Goal: Information Seeking & Learning: Find specific page/section

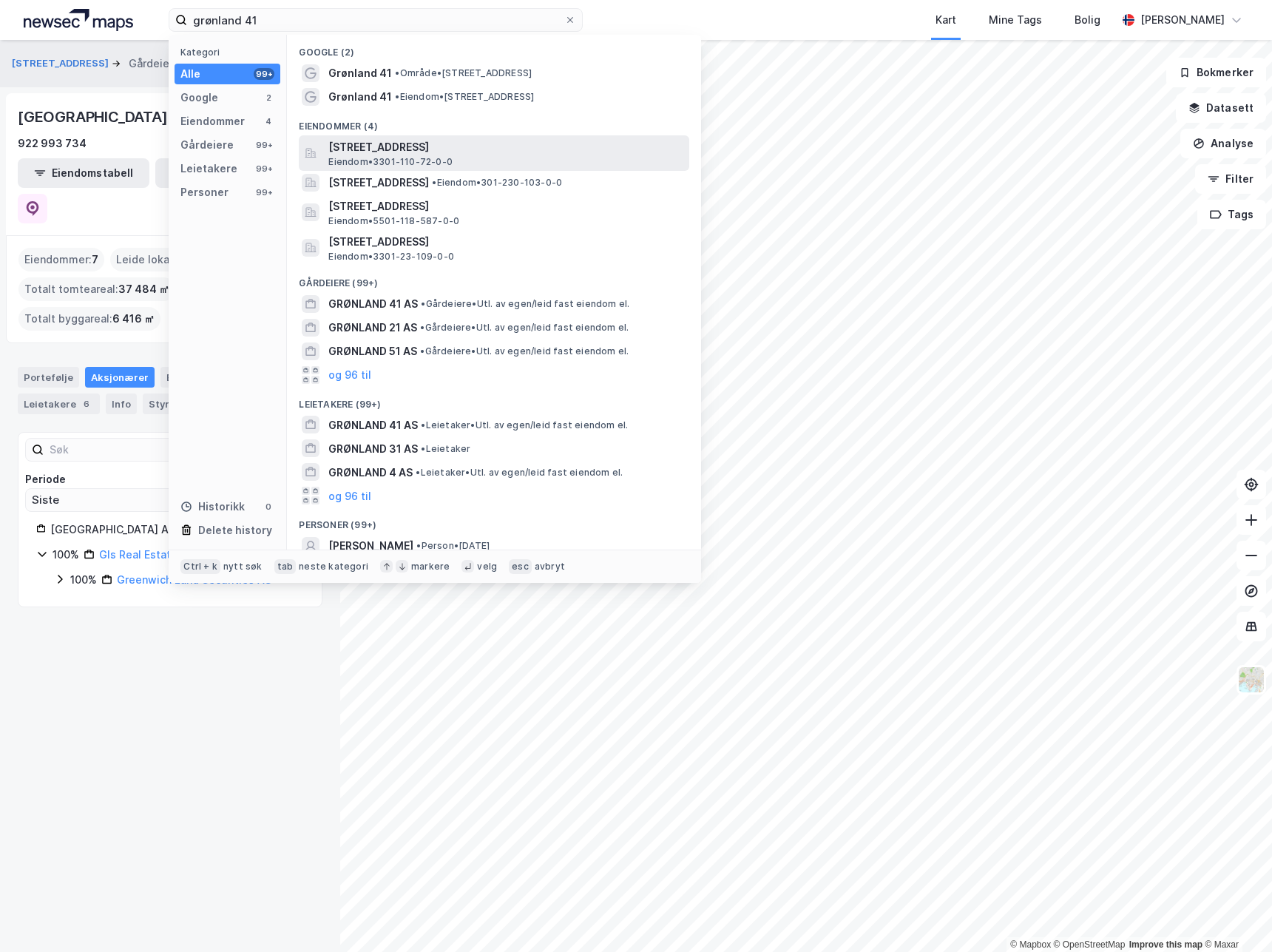
click at [445, 147] on span "[STREET_ADDRESS]" at bounding box center [505, 147] width 355 height 18
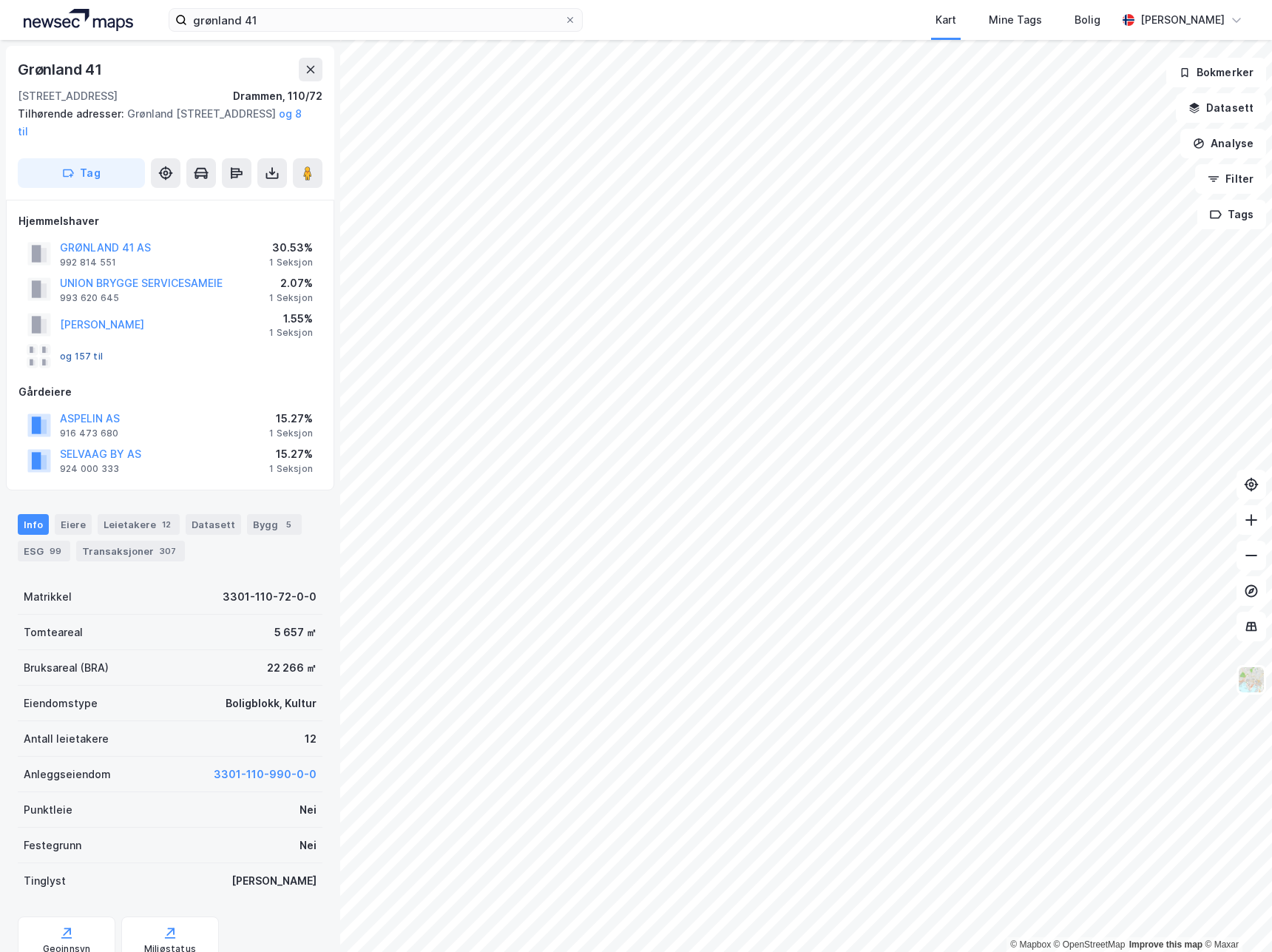
click at [0, 0] on button "og 157 til" at bounding box center [0, 0] width 0 height 0
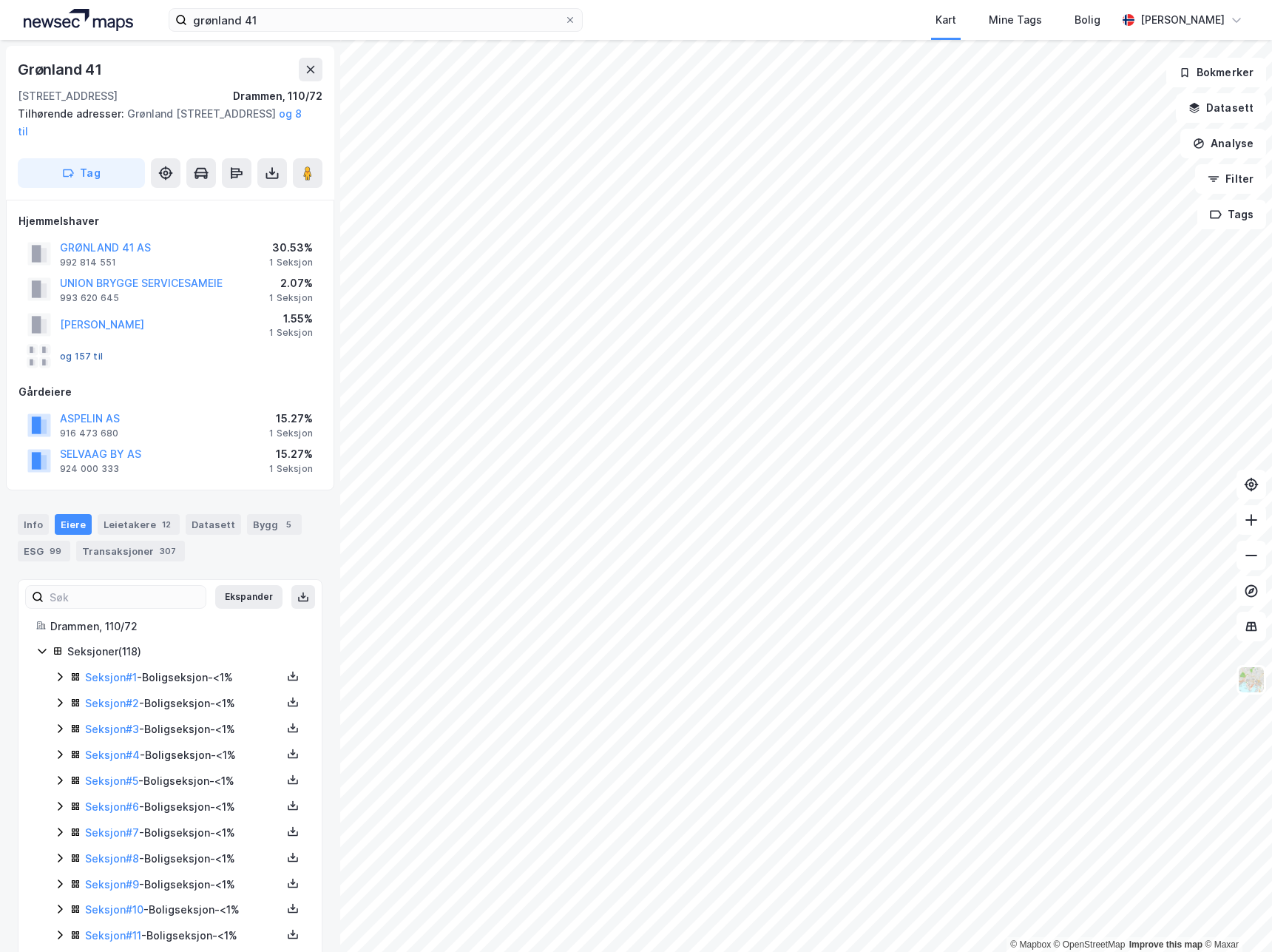
click at [0, 0] on button "og 157 til" at bounding box center [0, 0] width 0 height 0
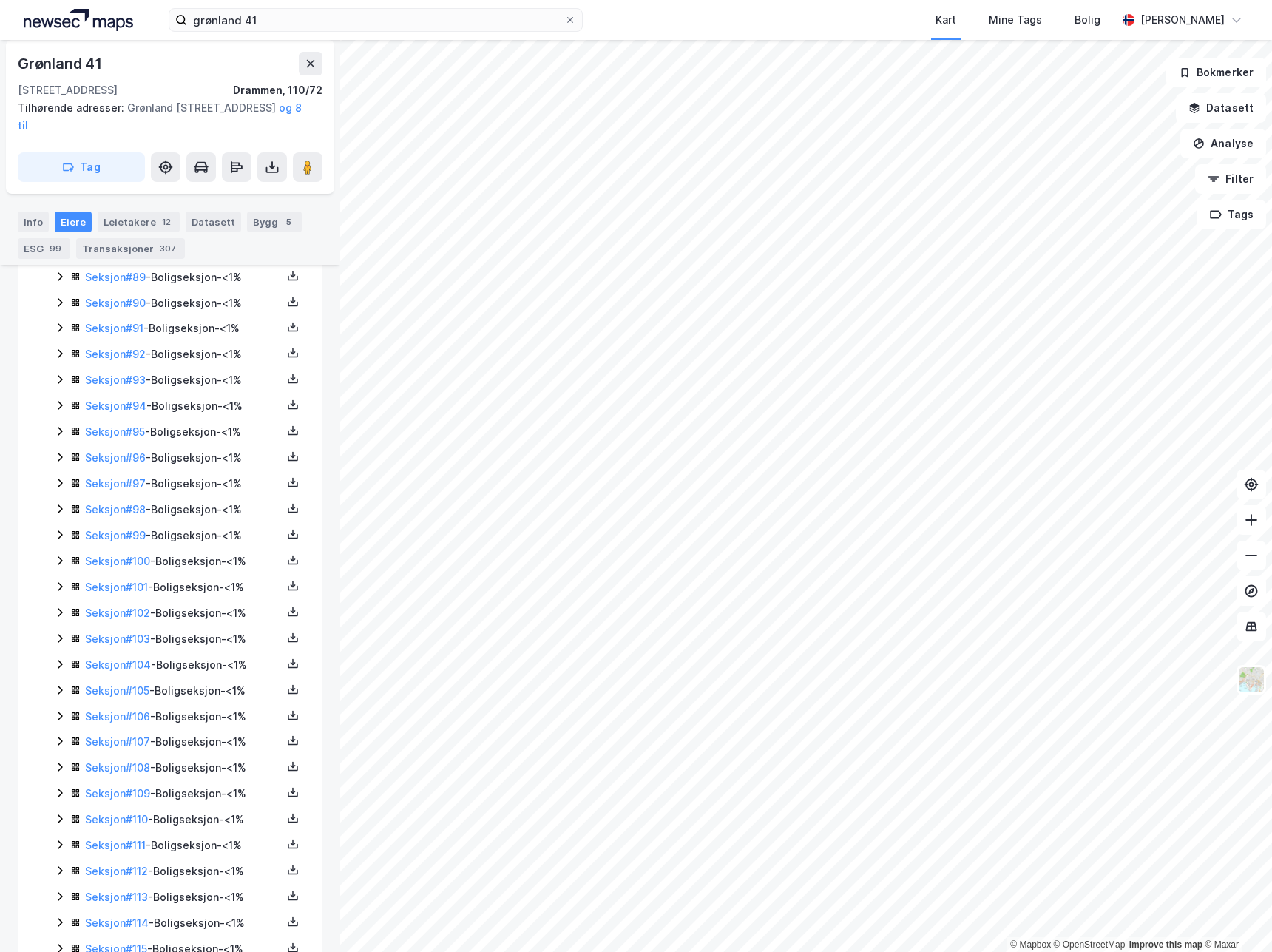
scroll to position [2796, 0]
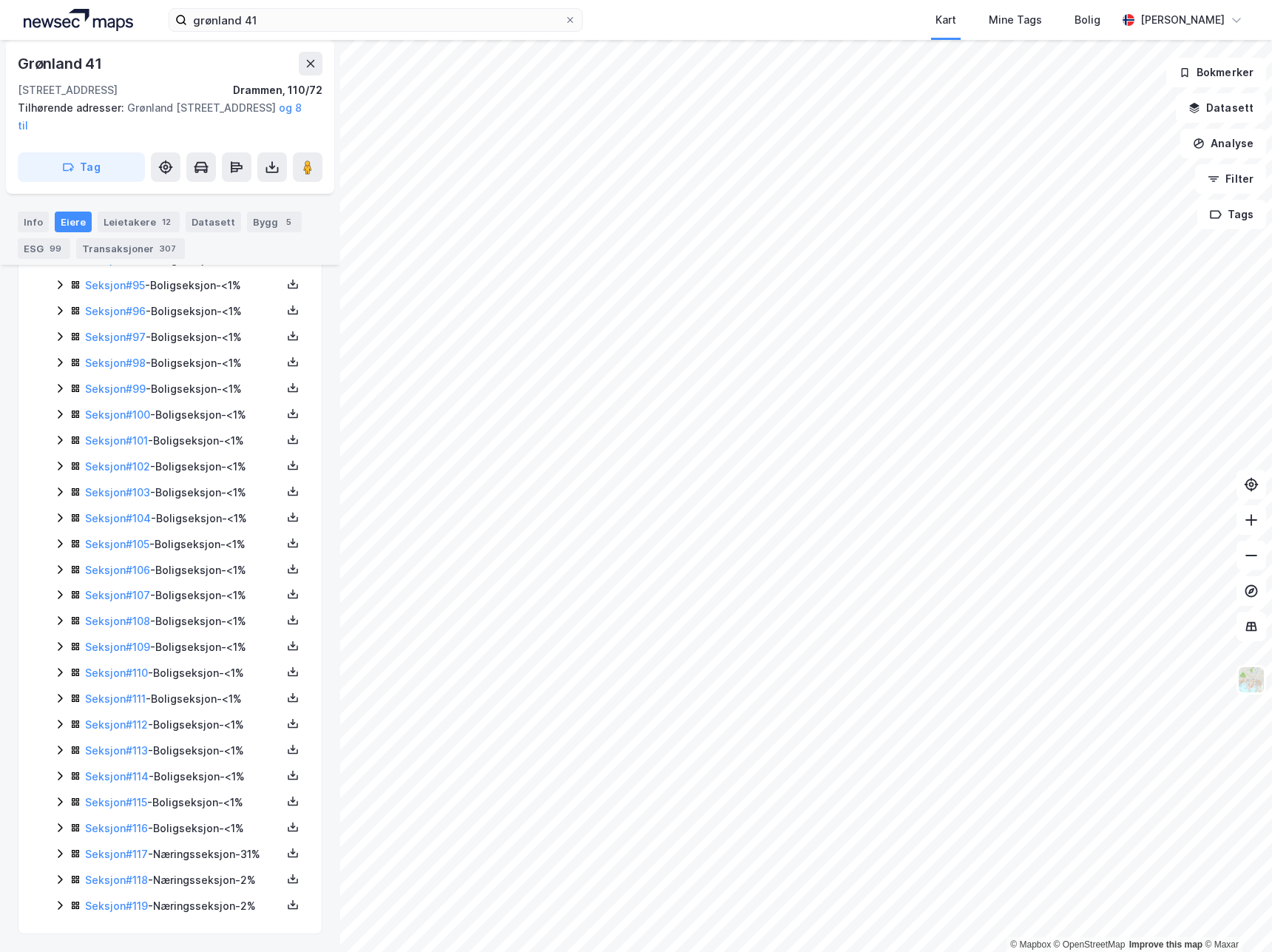
click at [61, 853] on icon at bounding box center [59, 853] width 12 height 12
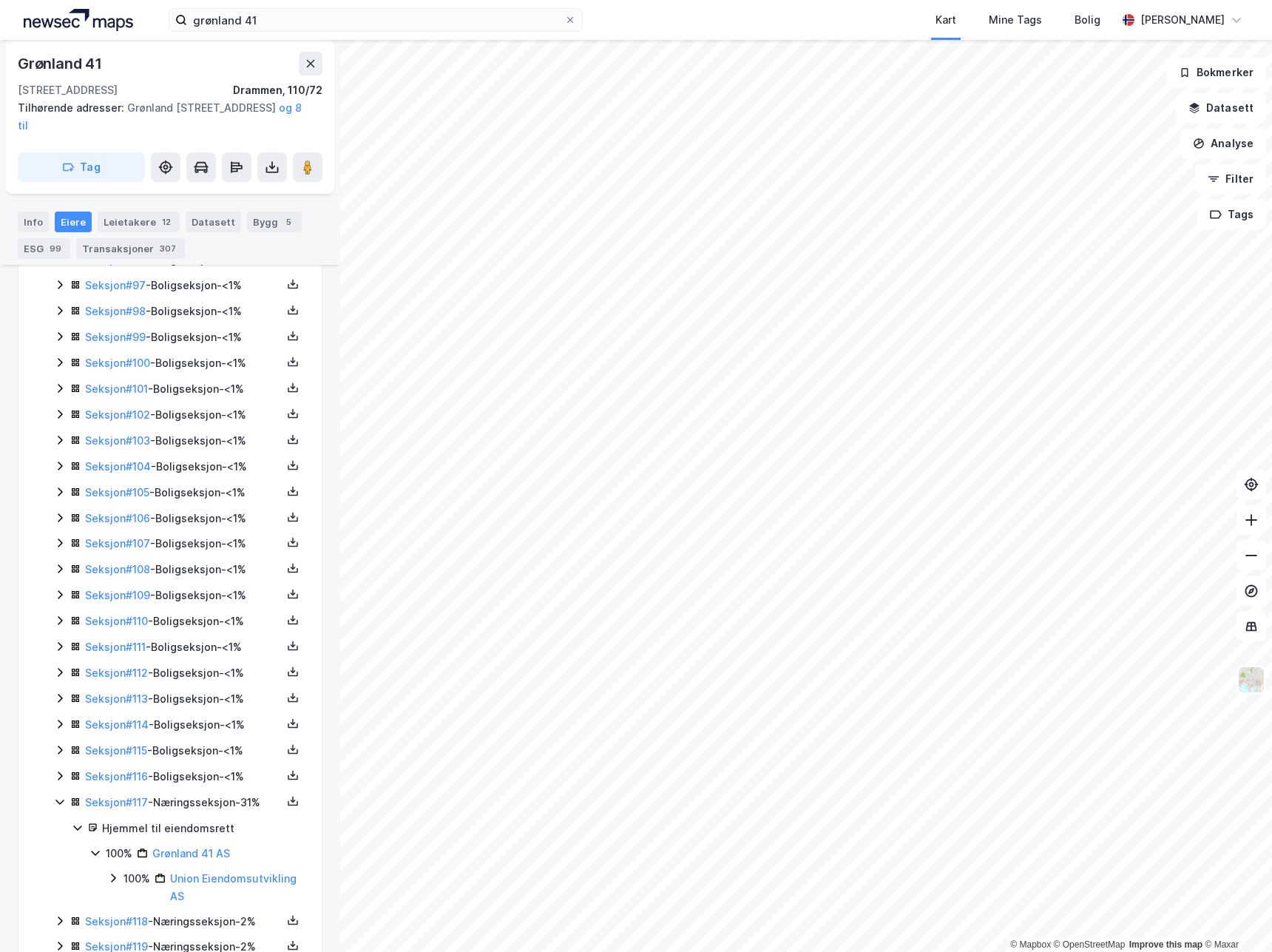
scroll to position [2888, 0]
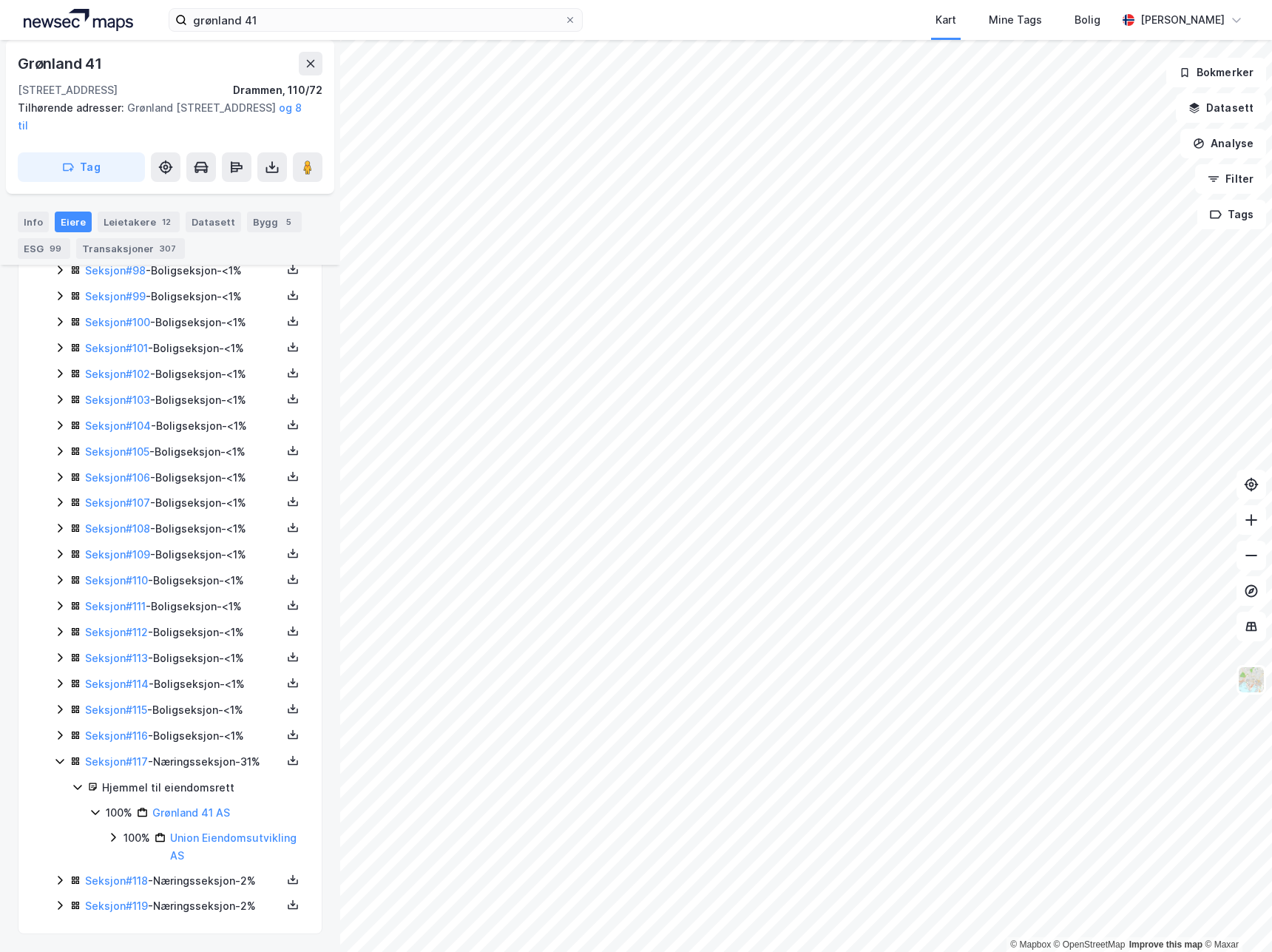
click at [60, 881] on icon at bounding box center [59, 880] width 12 height 12
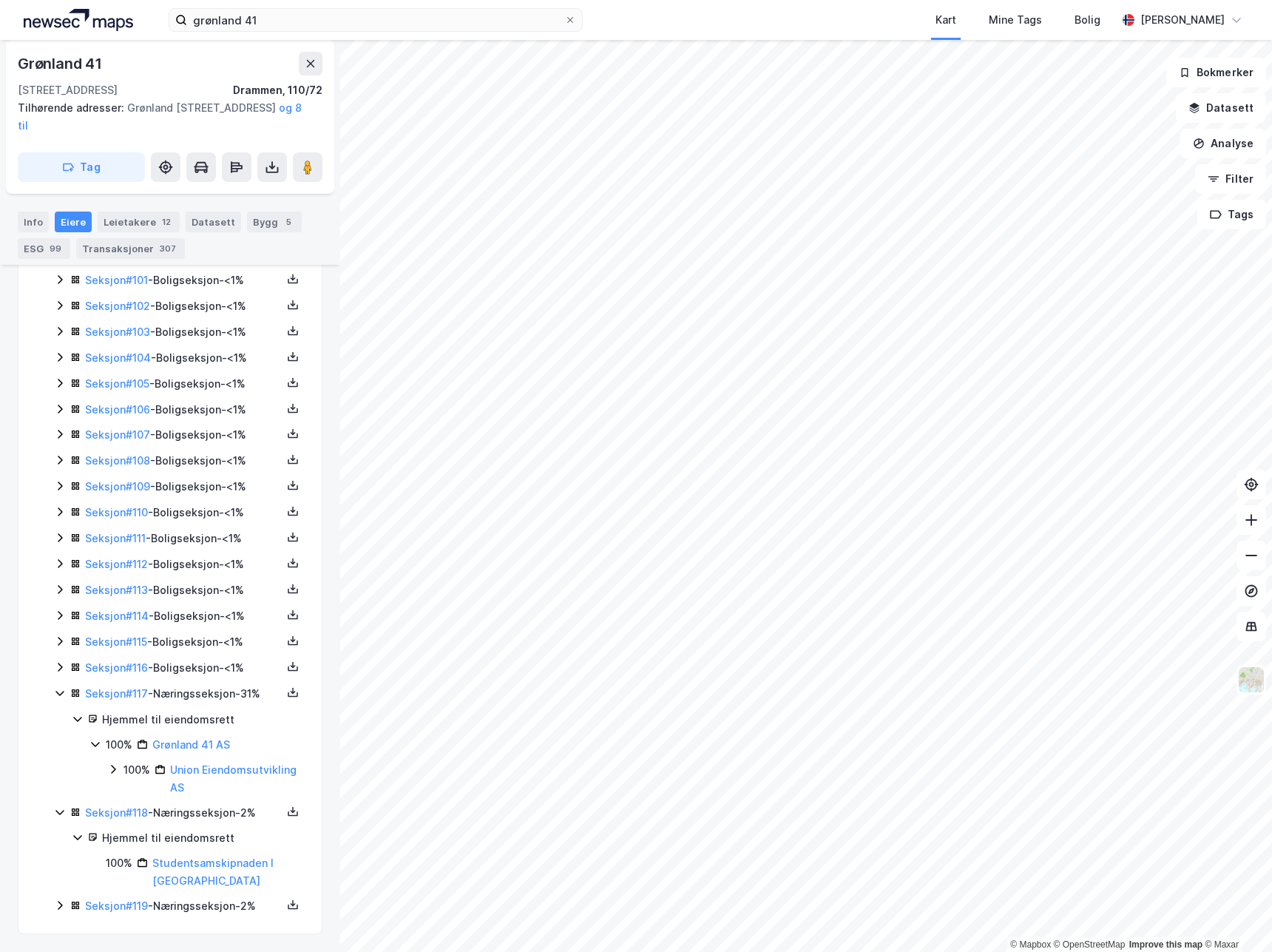
click at [59, 900] on icon at bounding box center [59, 905] width 12 height 12
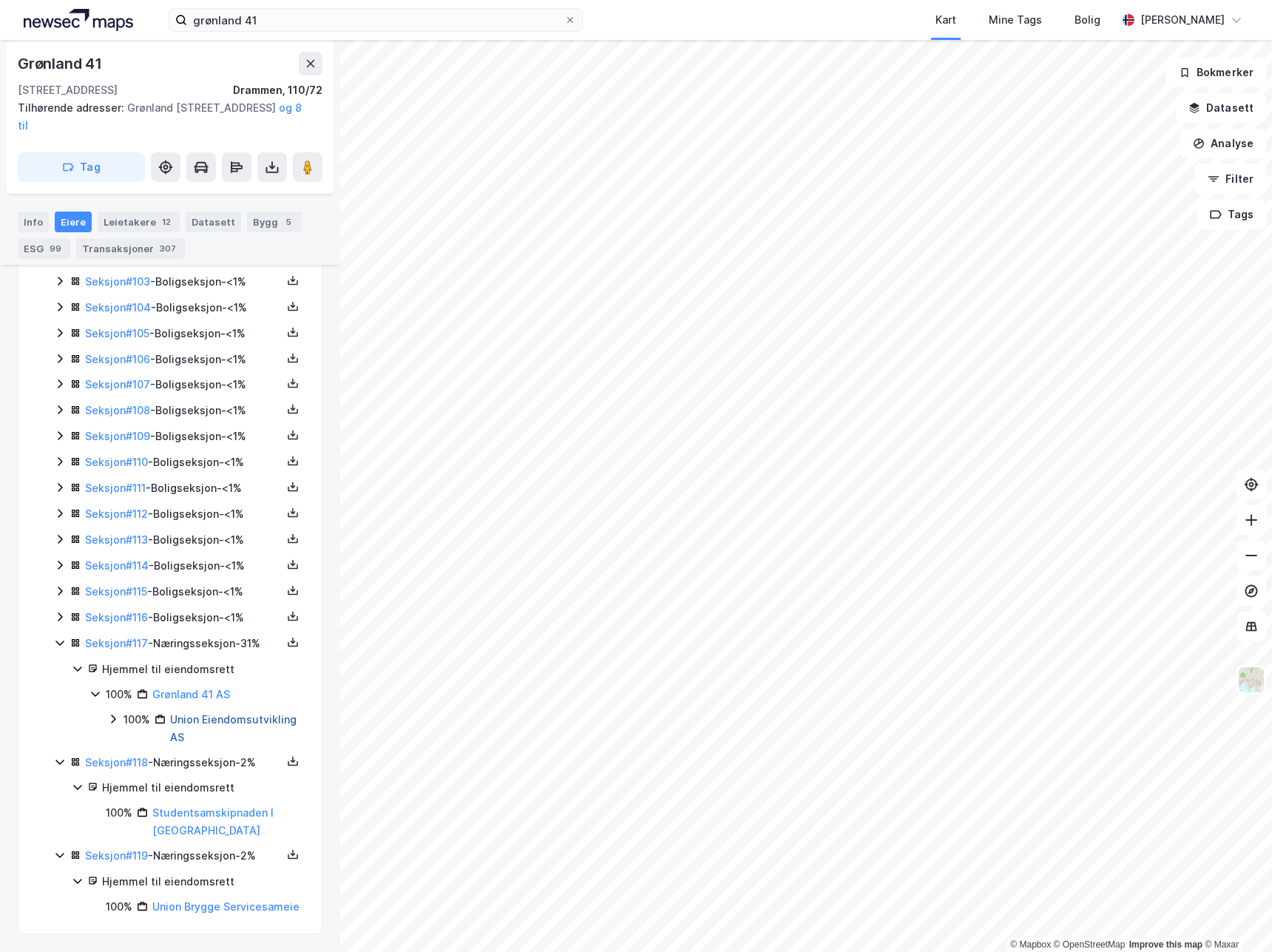
click at [191, 713] on link "Union Eiendomsutvikling AS" at bounding box center [233, 729] width 127 height 30
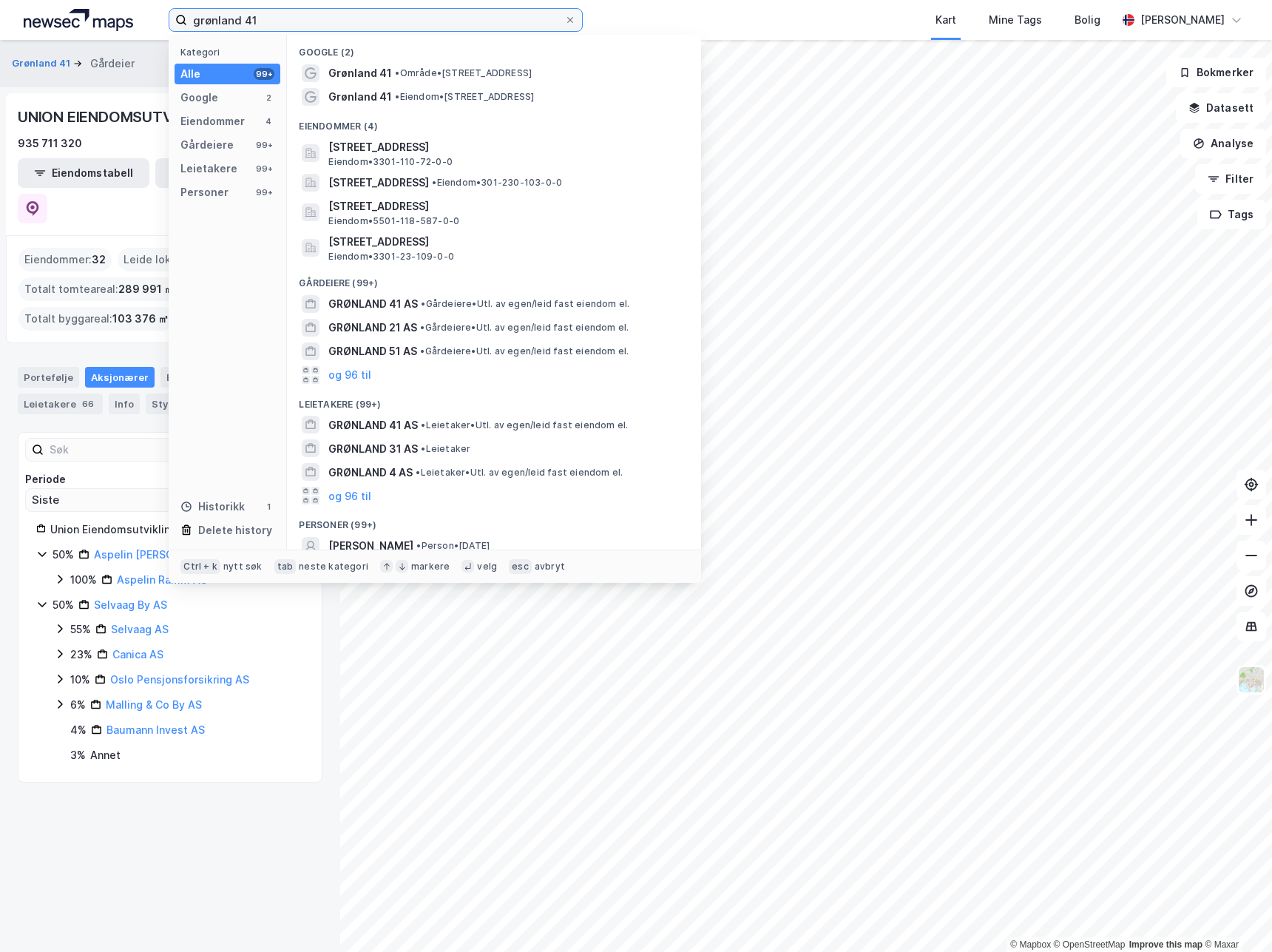
drag, startPoint x: 294, startPoint y: 18, endPoint x: 18, endPoint y: 28, distance: 276.2
click at [18, 28] on div "grønland 41 Kategori Alle 99+ Google 2 Eiendommer 4 Gårdeiere 99+ Leietakere 99…" at bounding box center [636, 20] width 1272 height 40
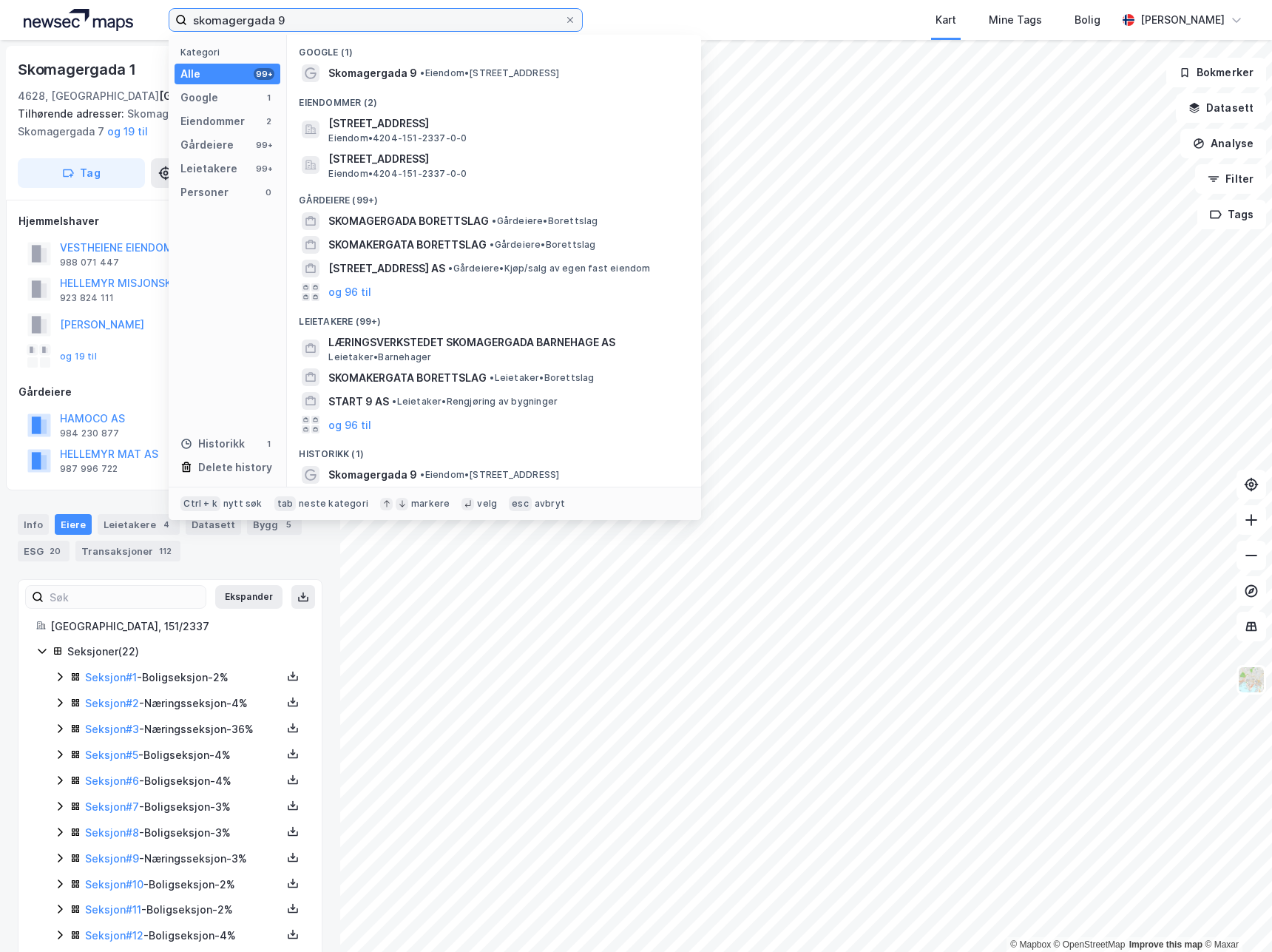
drag, startPoint x: 327, startPoint y: 21, endPoint x: 103, endPoint y: -1, distance: 225.1
click at [103, 0] on html "skomagergada 9 Kategori Alle 99+ Google 1 Eiendommer 2 Gårdeiere 99+ Leietakere…" at bounding box center [636, 476] width 1272 height 952
paste input "[STREET_ADDRESS]"
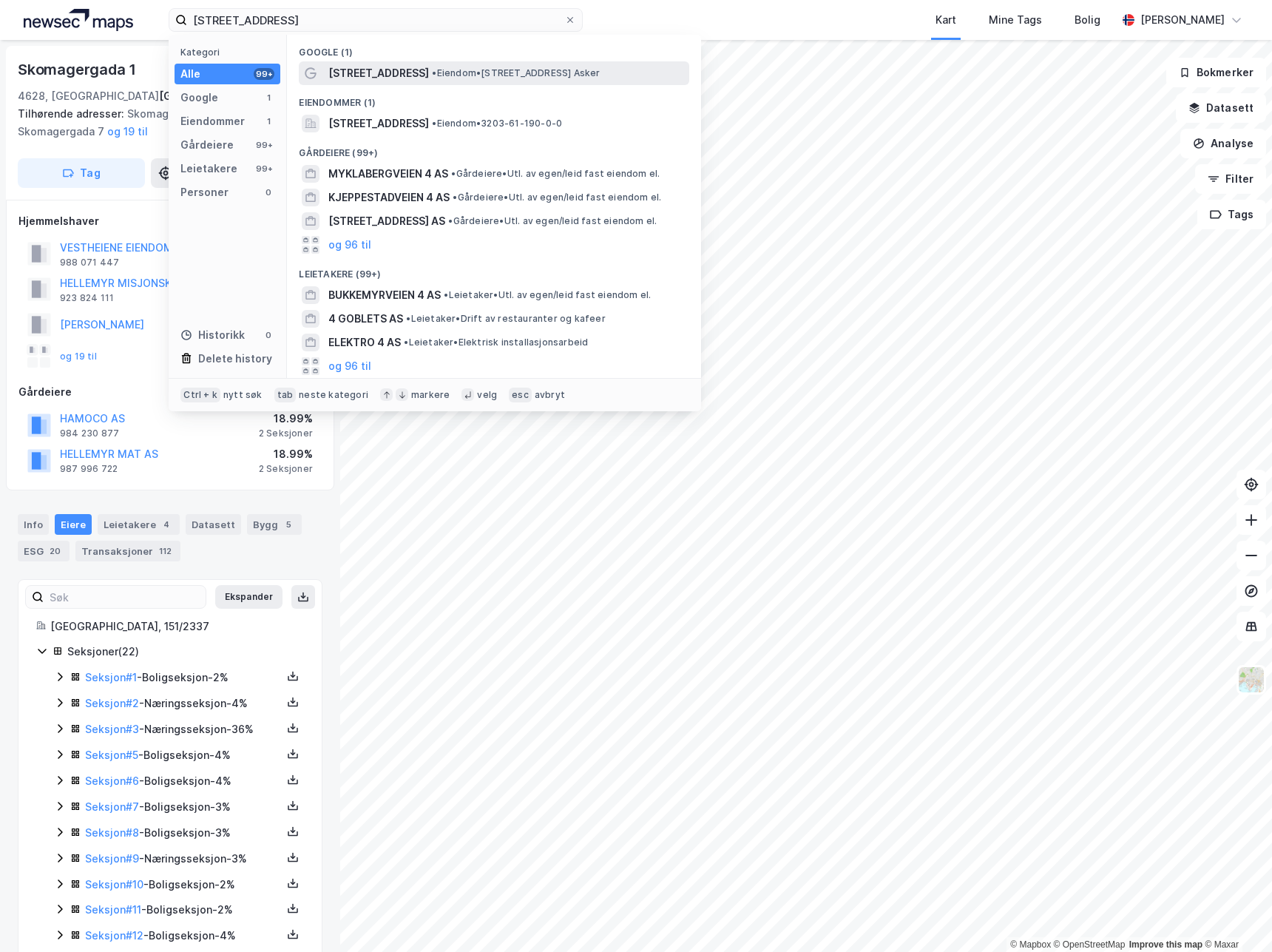
click at [573, 77] on span "• Eiendom • [STREET_ADDRESS] Asker" at bounding box center [516, 72] width 168 height 12
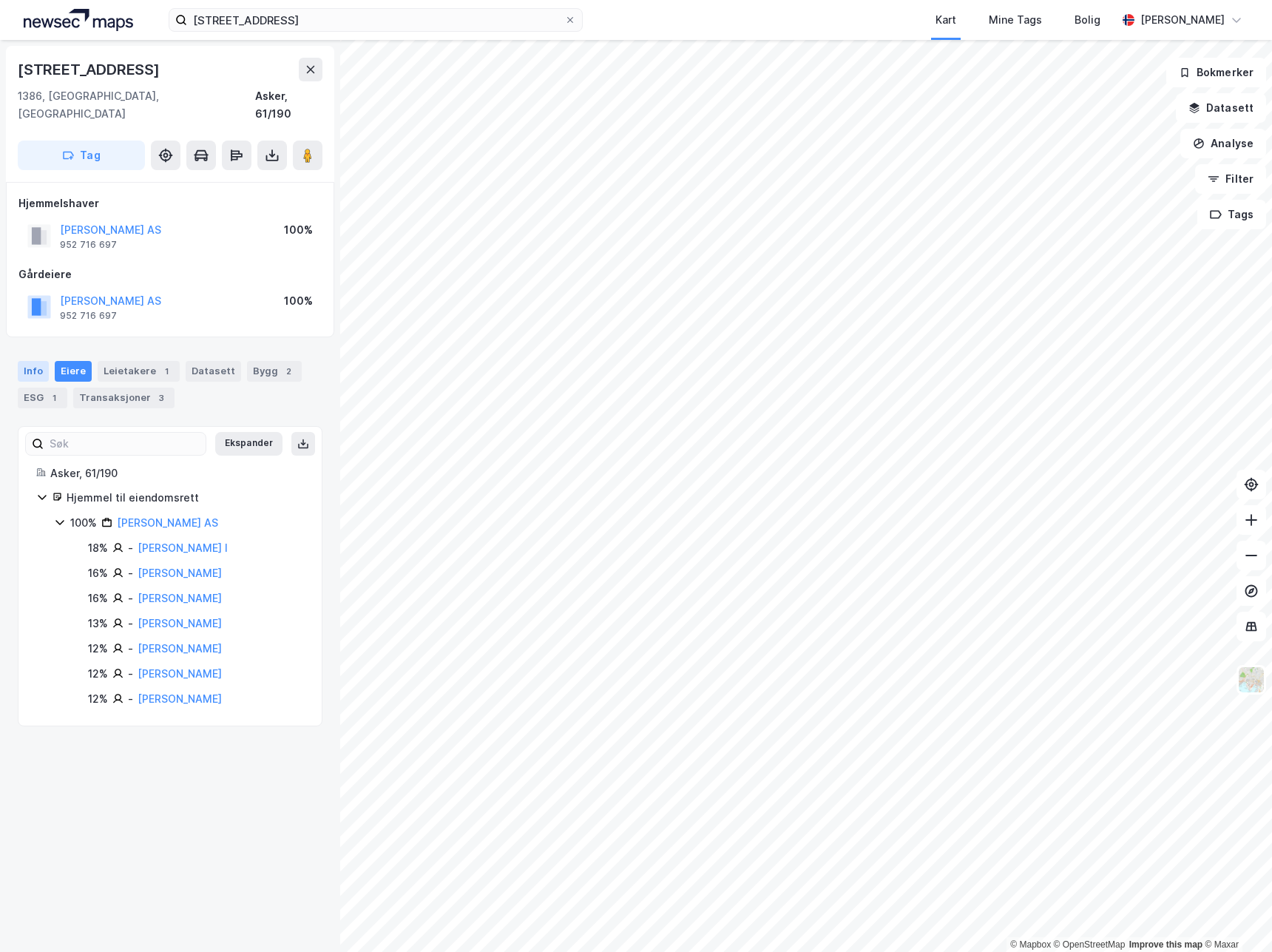
click at [29, 361] on div "Info" at bounding box center [33, 371] width 31 height 21
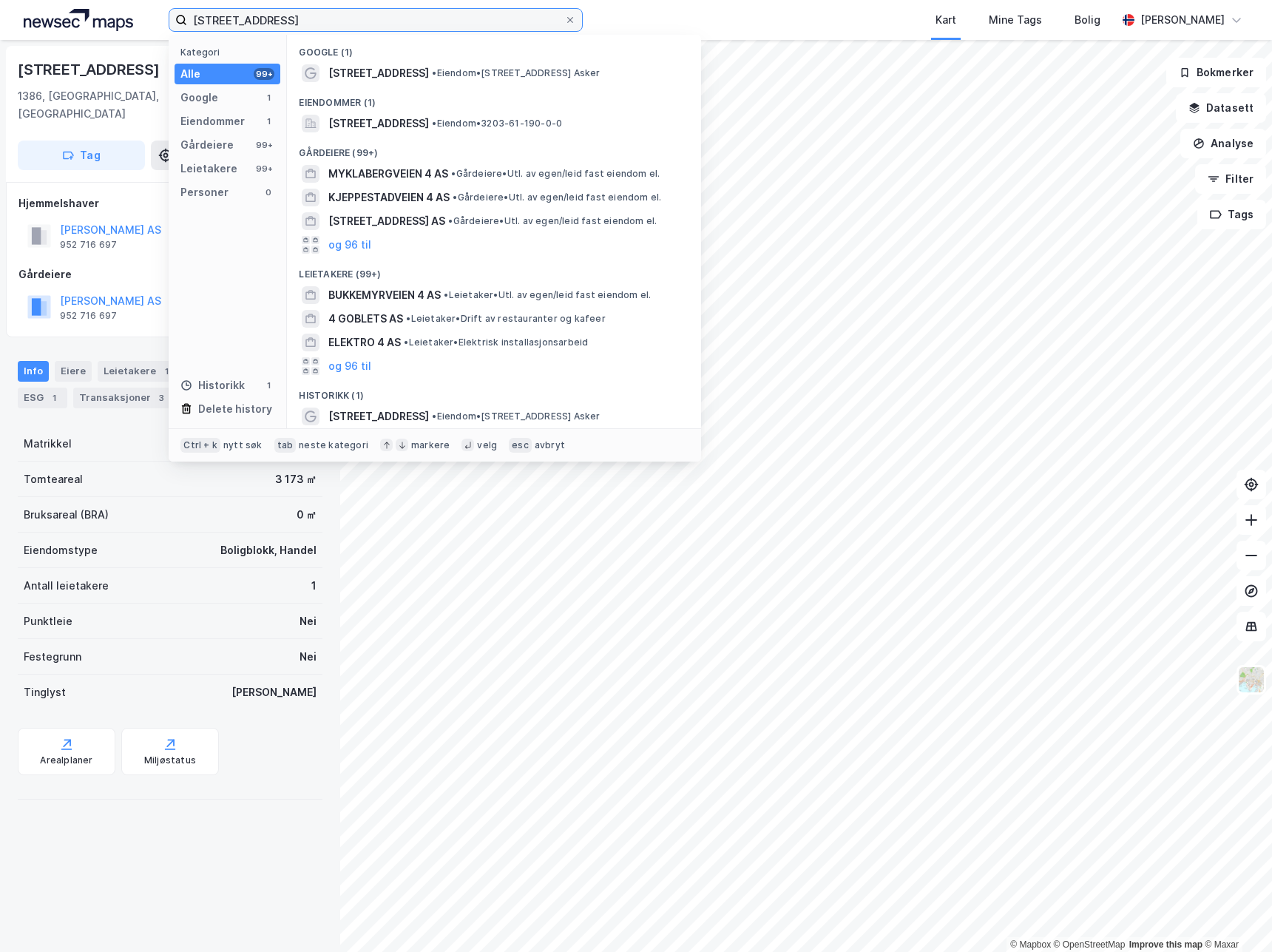
drag, startPoint x: 328, startPoint y: 21, endPoint x: -15, endPoint y: 2, distance: 343.5
click at [0, 2] on html "Bukkemyrveien 4 Kategori Alle 99+ Google 1 Eiendommer 1 Gårdeiere 99+ Leietaker…" at bounding box center [636, 476] width 1272 height 952
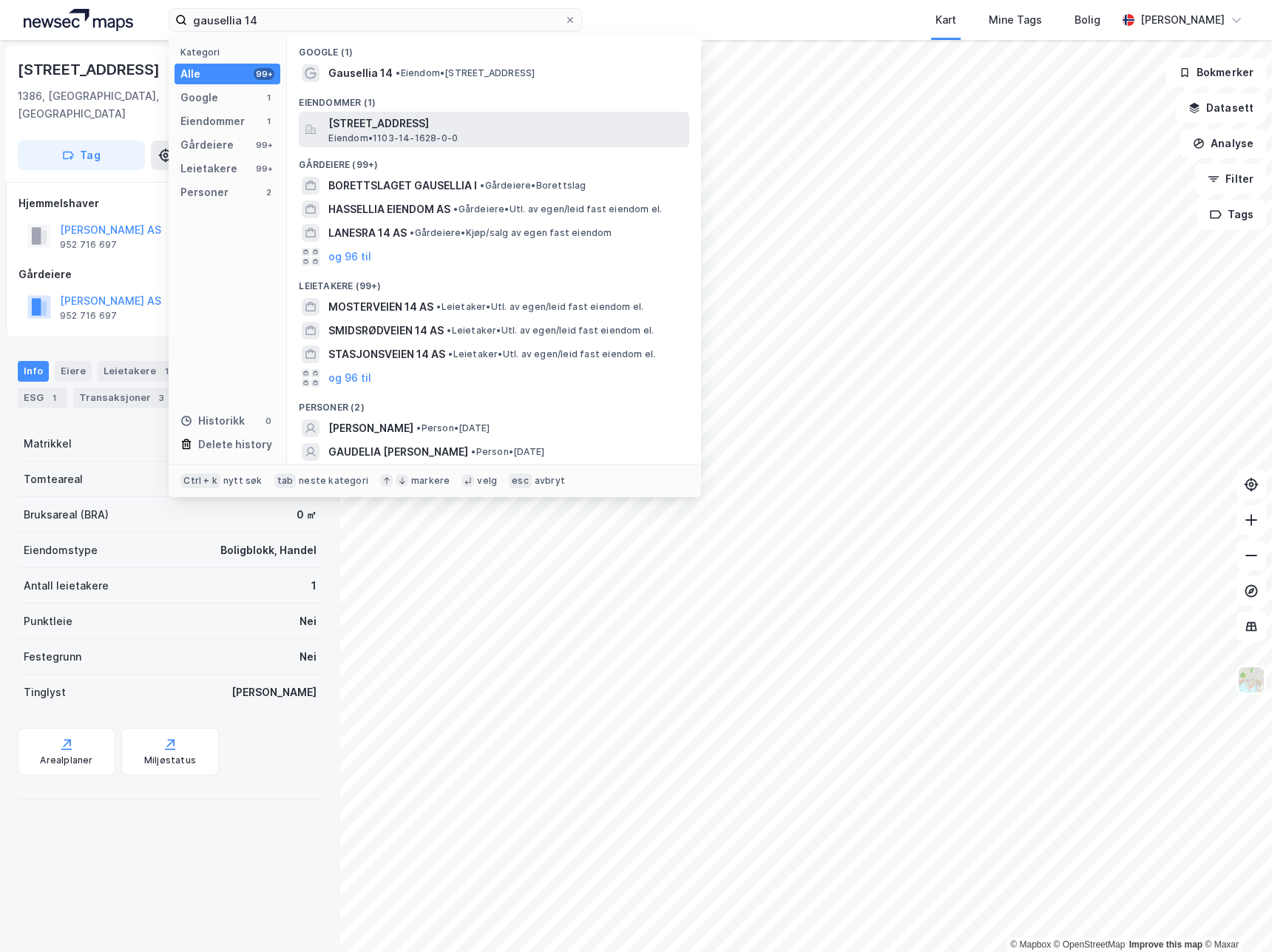
click at [431, 126] on span "[STREET_ADDRESS]" at bounding box center [505, 123] width 355 height 18
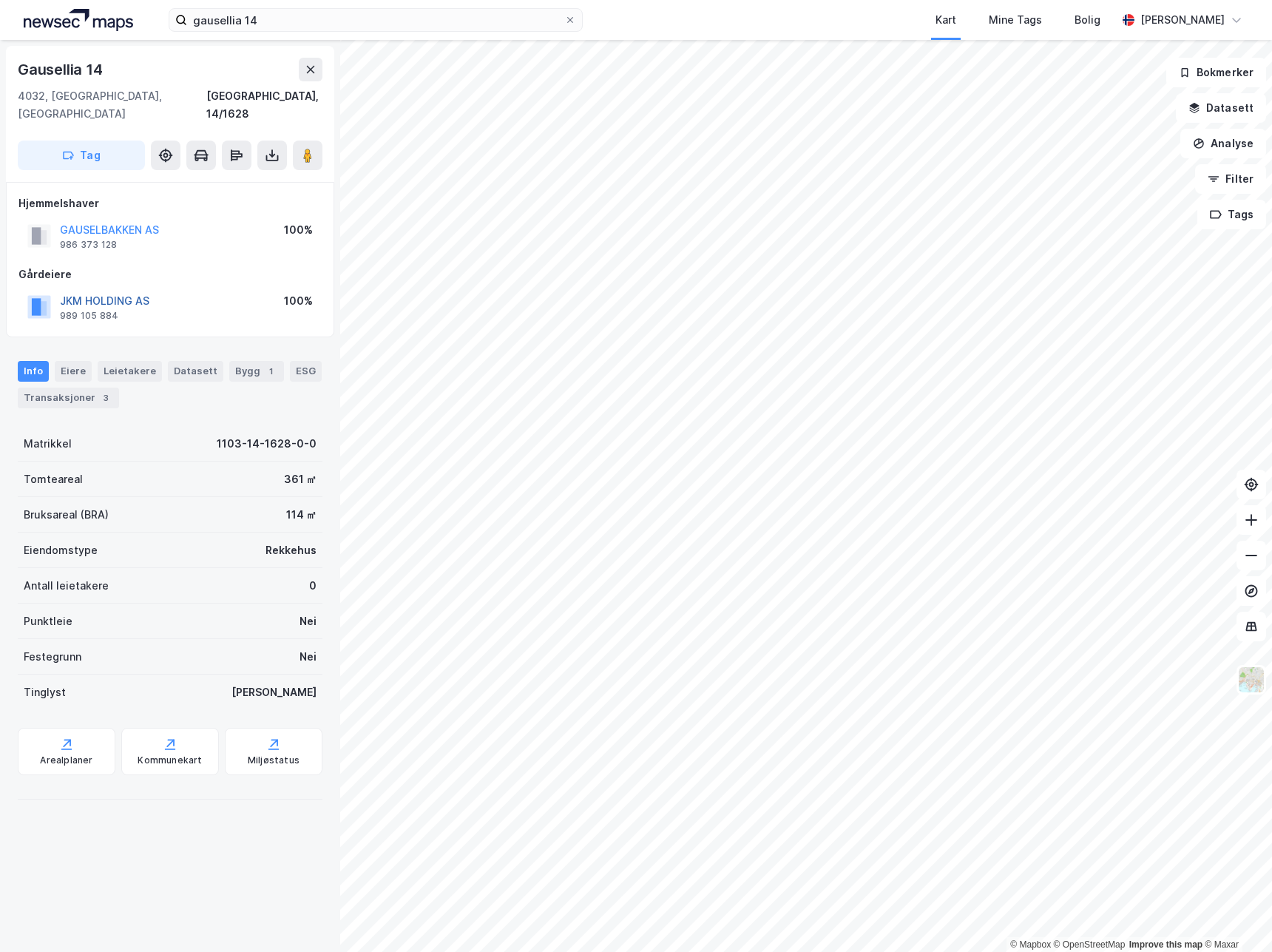
click at [0, 0] on button "JKM HOLDING AS" at bounding box center [0, 0] width 0 height 0
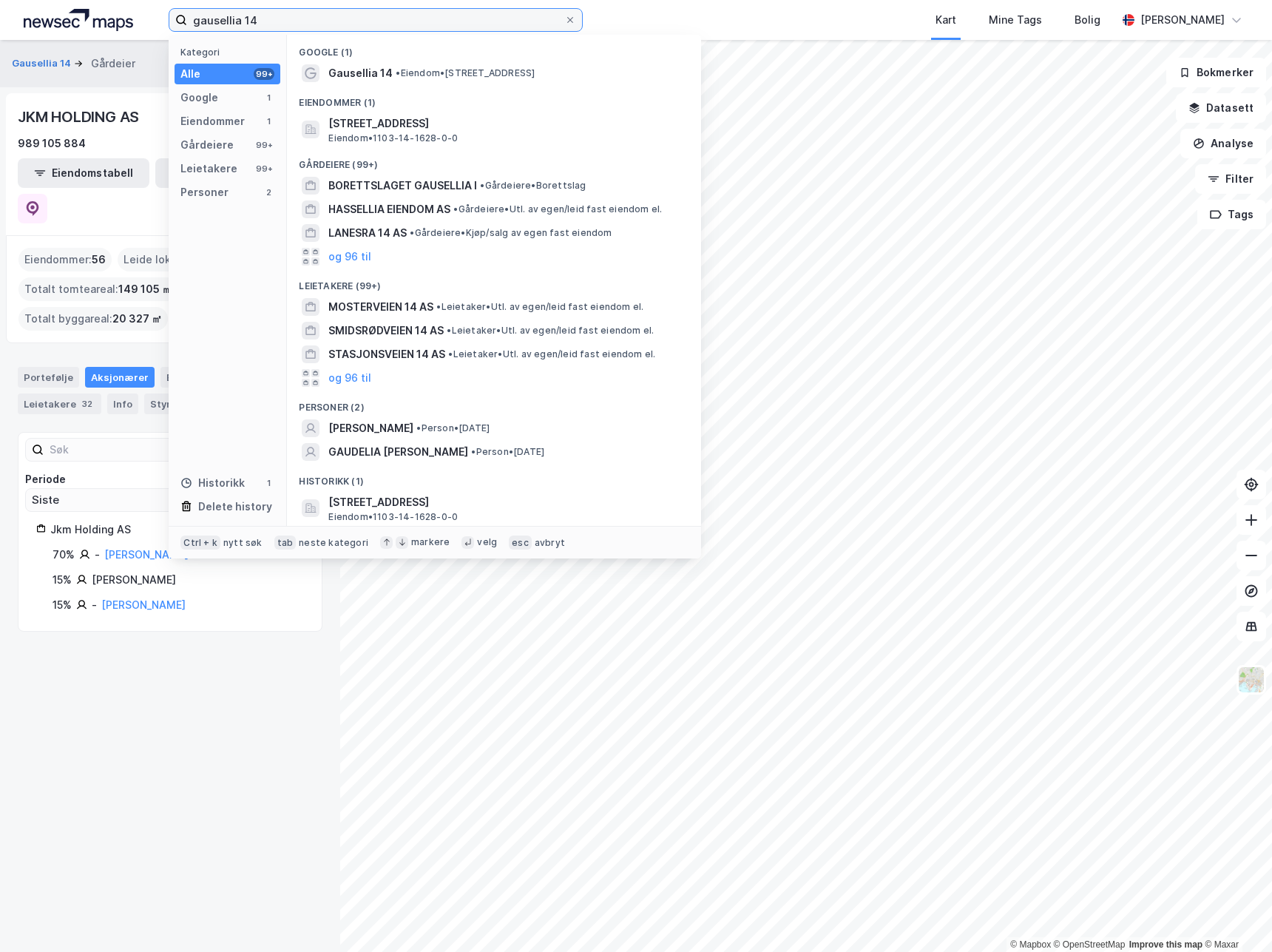
drag, startPoint x: 307, startPoint y: 22, endPoint x: -223, endPoint y: 24, distance: 530.0
click at [0, 24] on html "gausellia 14 Kategori Alle 99+ Google 1 Eiendommer 1 Gårdeiere 99+ Leietakere 9…" at bounding box center [636, 476] width 1272 height 952
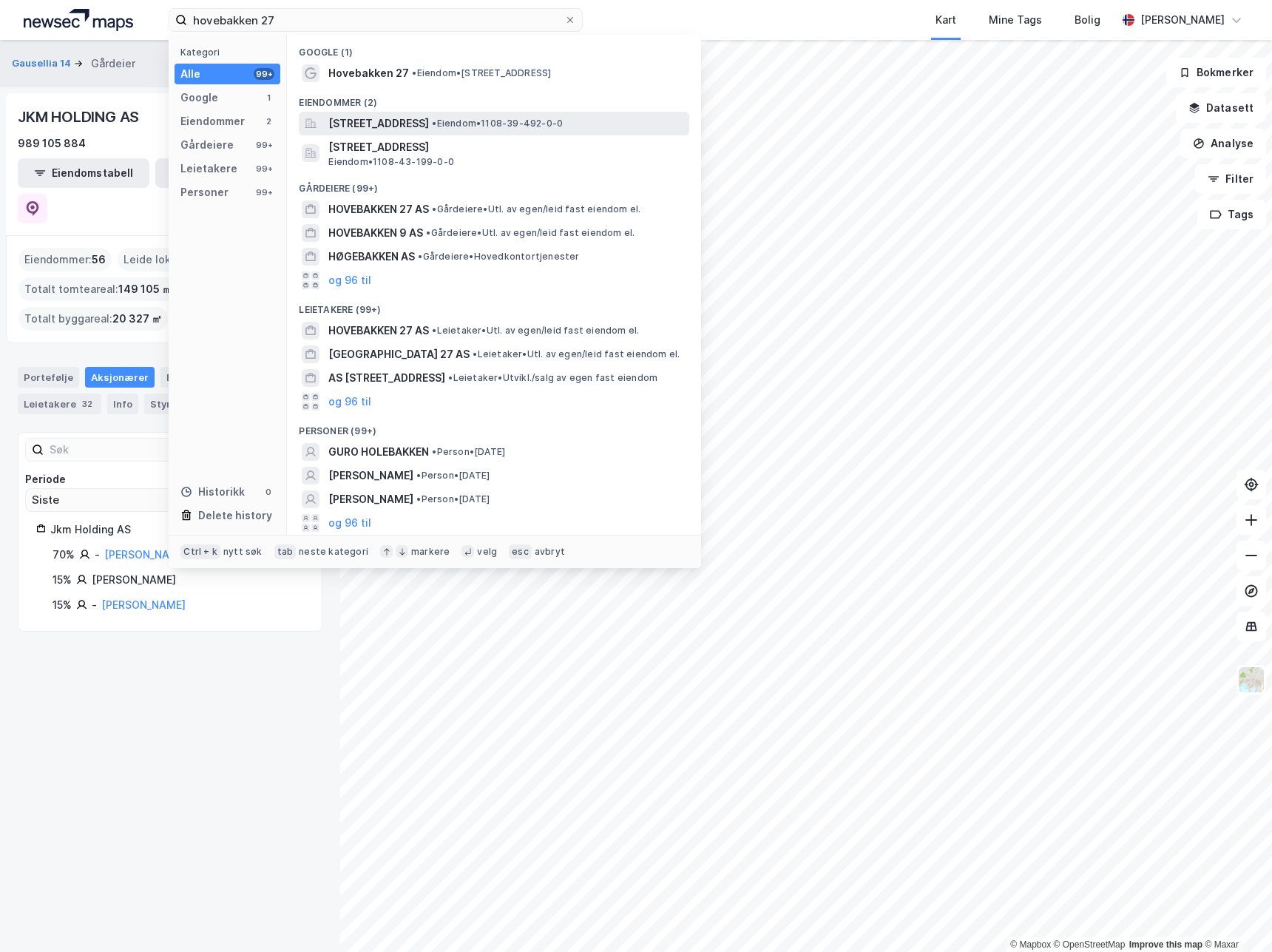
click at [419, 126] on span "[STREET_ADDRESS]" at bounding box center [378, 123] width 101 height 18
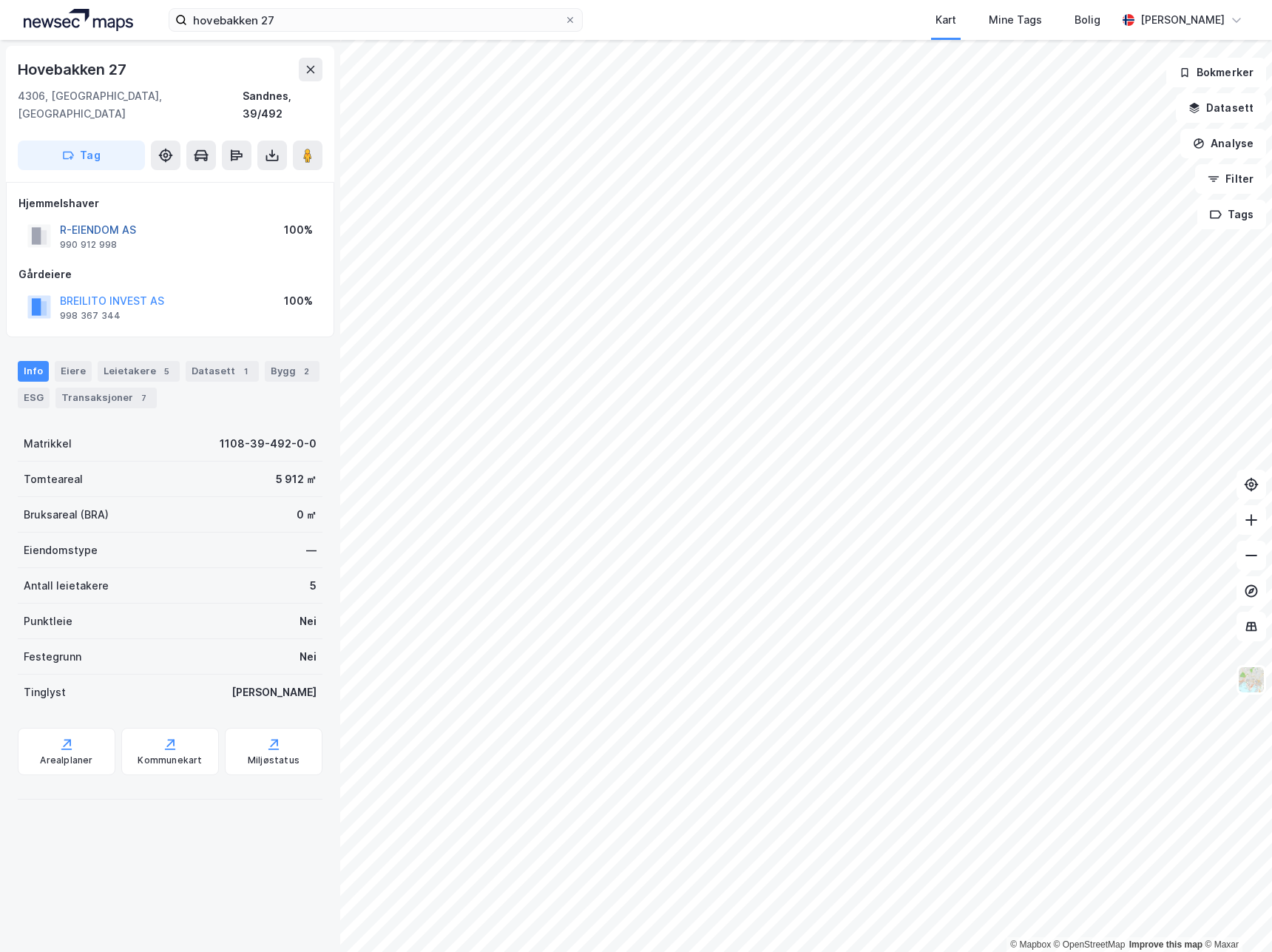
click at [0, 0] on button "R-EIENDOM AS" at bounding box center [0, 0] width 0 height 0
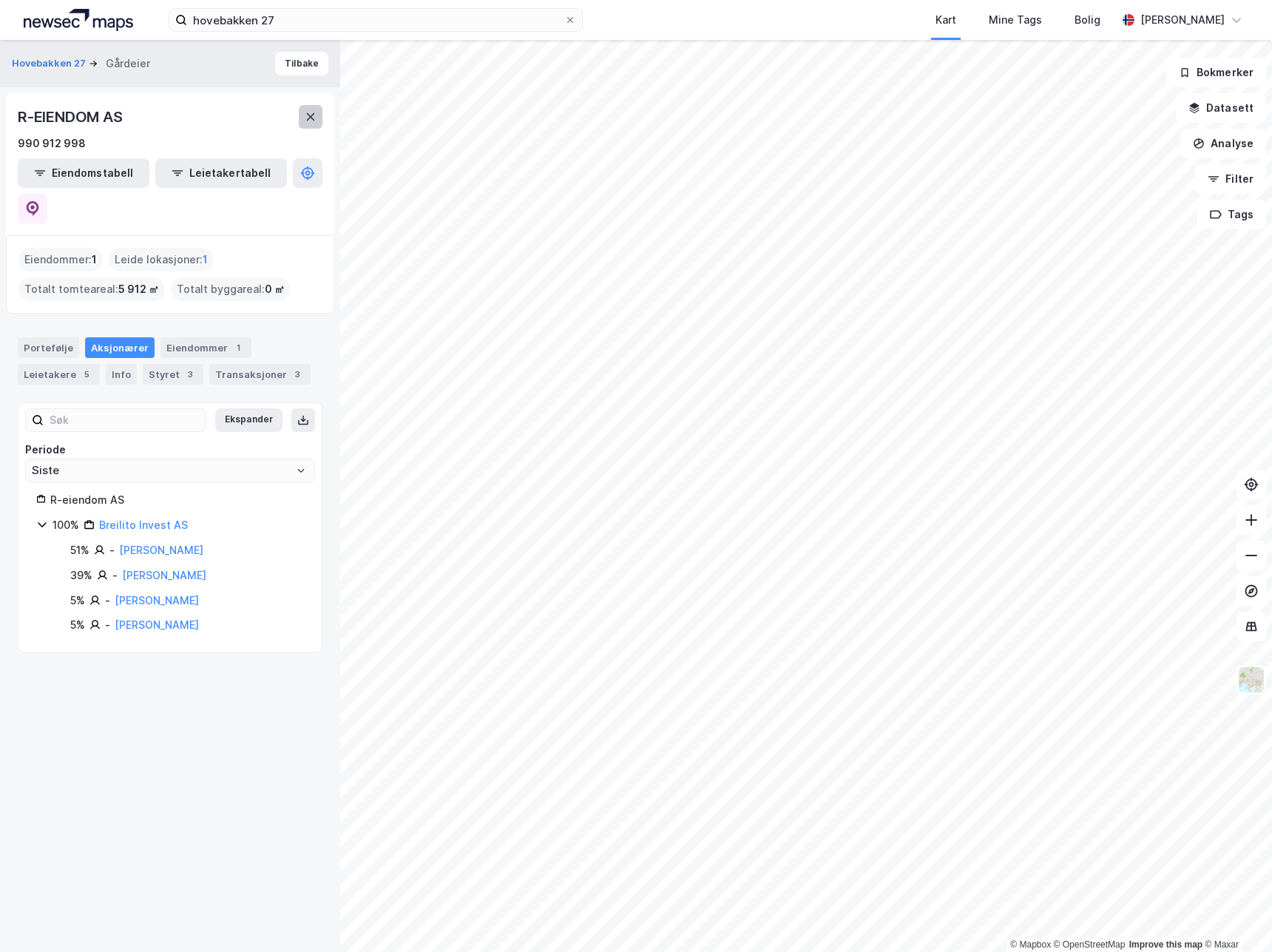
click at [316, 108] on button at bounding box center [310, 117] width 23 height 23
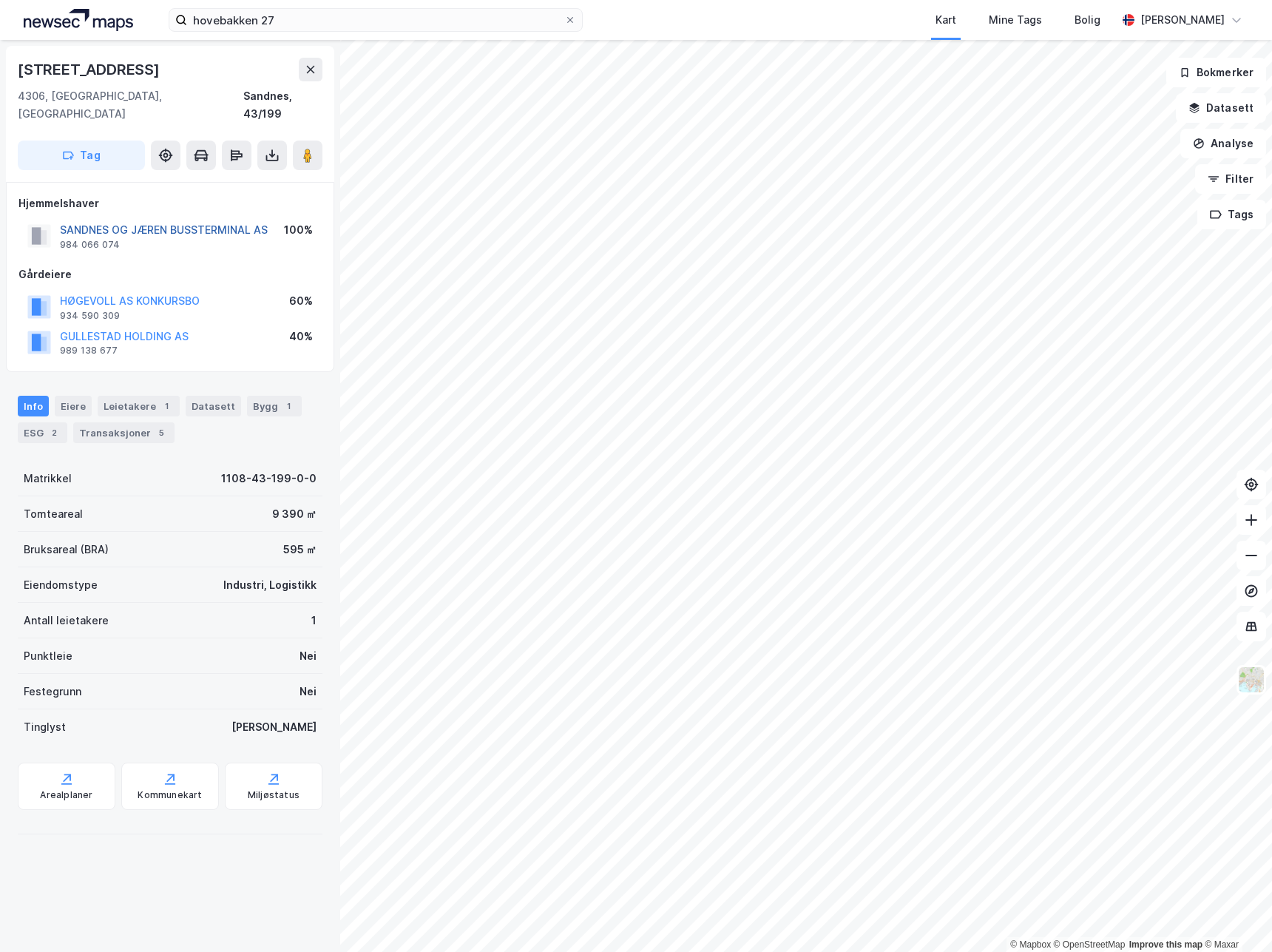
click at [0, 0] on button "SANDNES OG JÆREN BUSSTERMINAL AS" at bounding box center [0, 0] width 0 height 0
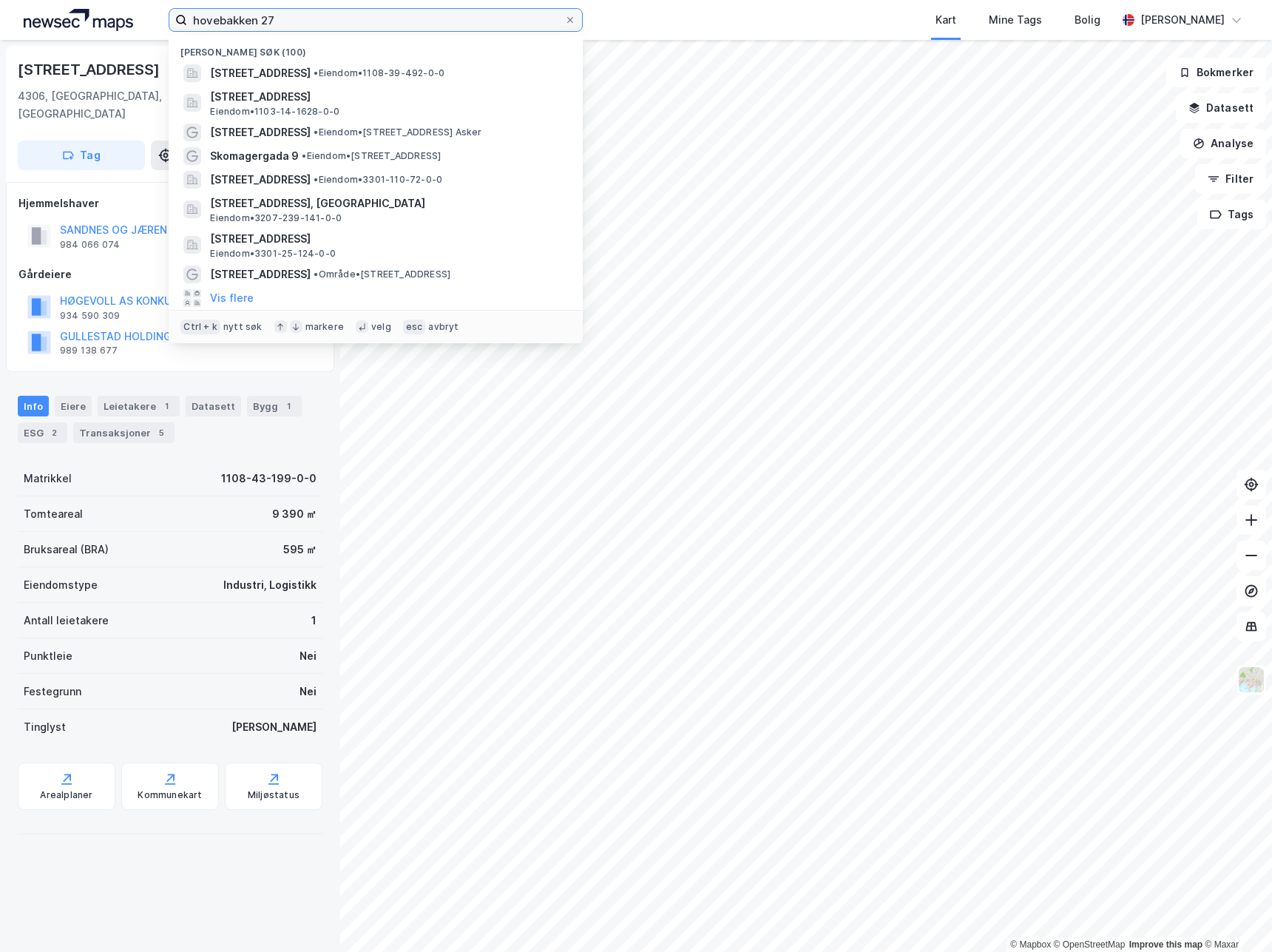
drag, startPoint x: 339, startPoint y: 18, endPoint x: 6, endPoint y: -20, distance: 335.2
click at [6, 0] on html "hovebakken 27 Nylige søk (100) [STREET_ADDRESS] • Eiendom • 1108-39-492-0-0 [GE…" at bounding box center [636, 476] width 1272 height 952
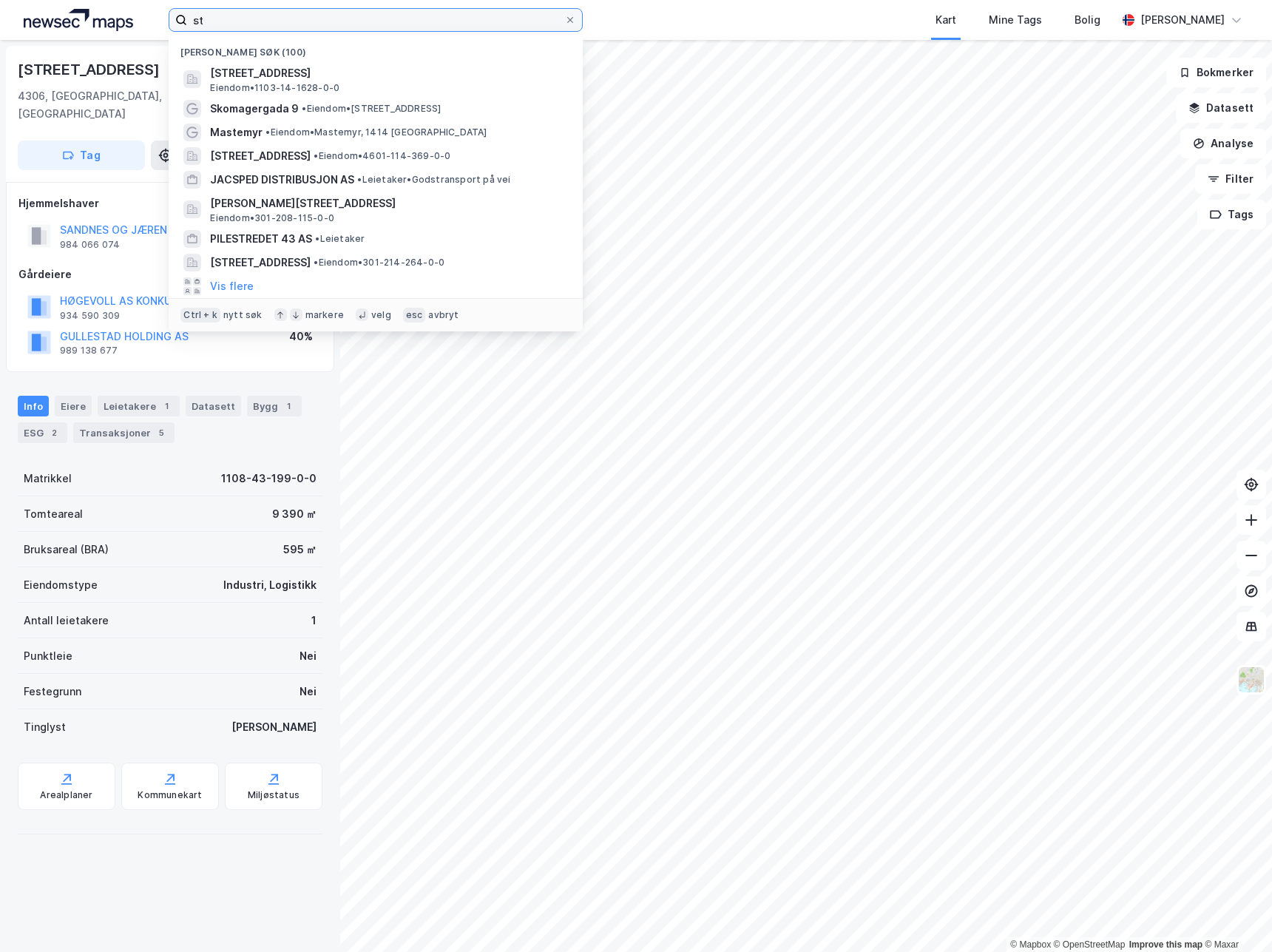
type input "s"
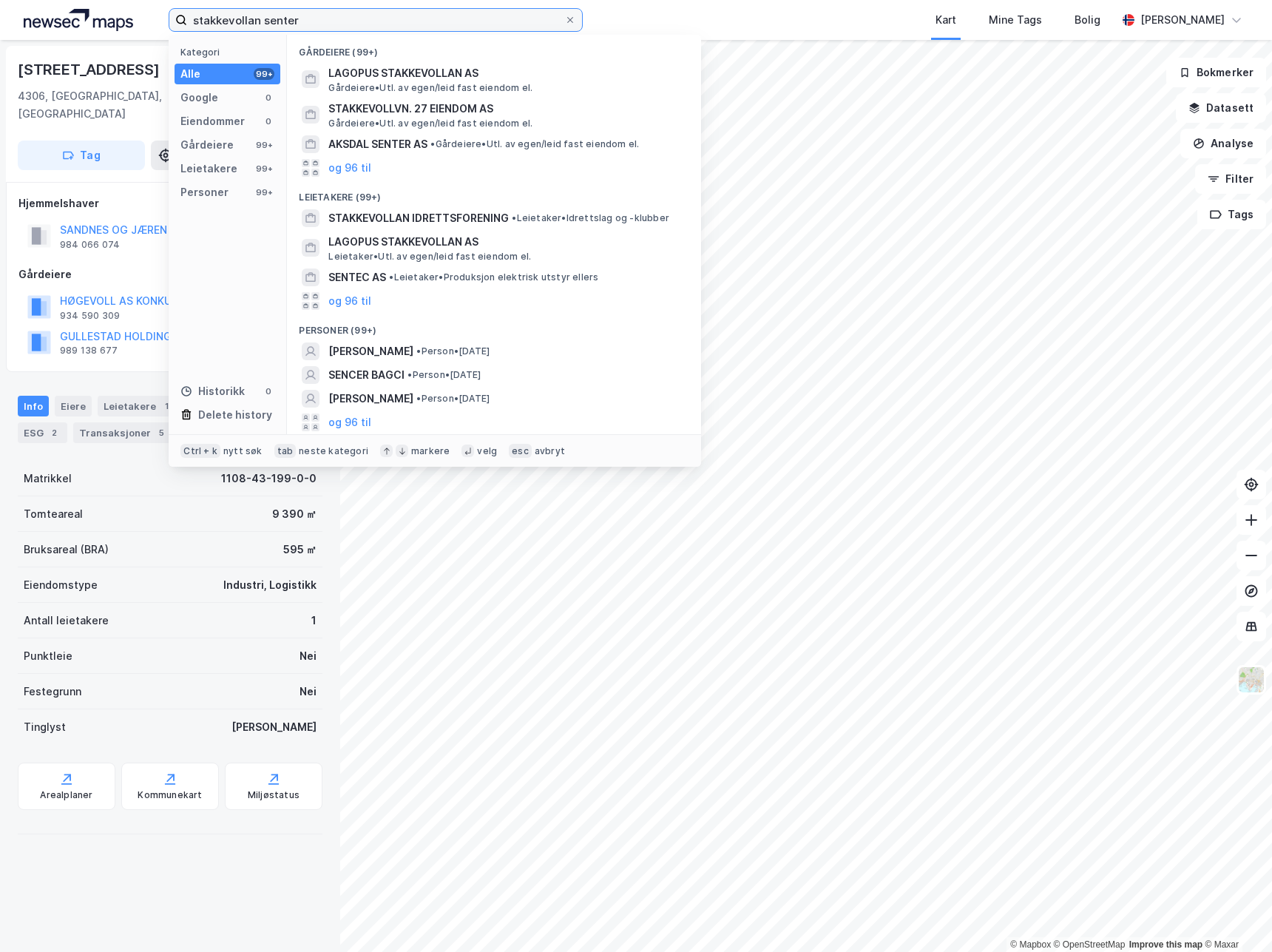
drag, startPoint x: 374, startPoint y: 19, endPoint x: -89, endPoint y: 48, distance: 463.9
click at [0, 48] on html "stakkevollan senter Kategori Alle 99+ Google 0 Eiendommer 0 Gårdeiere 99+ Leiet…" at bounding box center [636, 476] width 1272 height 952
type input "c"
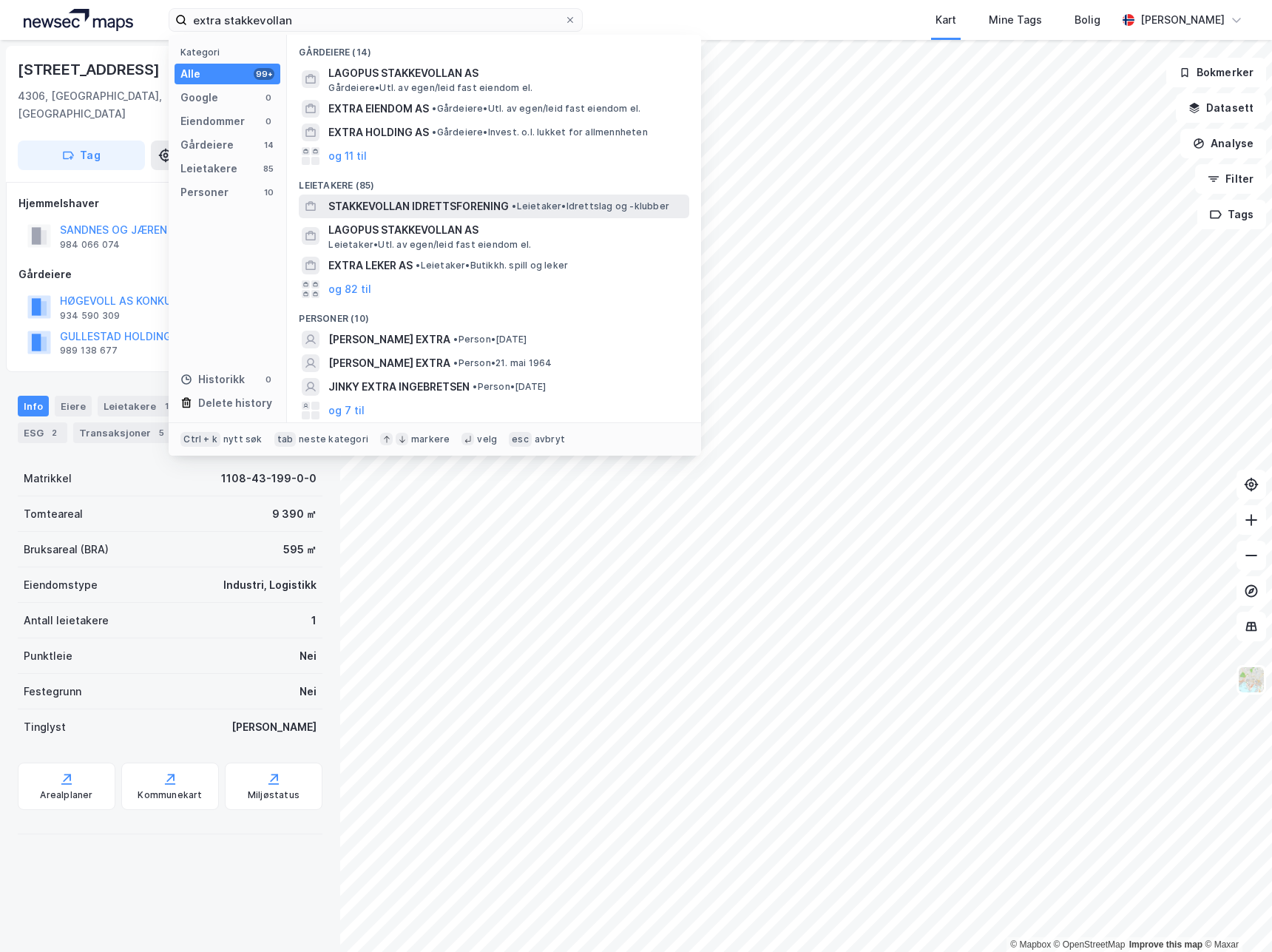
click at [465, 206] on span "STAKKEVOLLAN IDRETTSFORENING" at bounding box center [418, 206] width 181 height 18
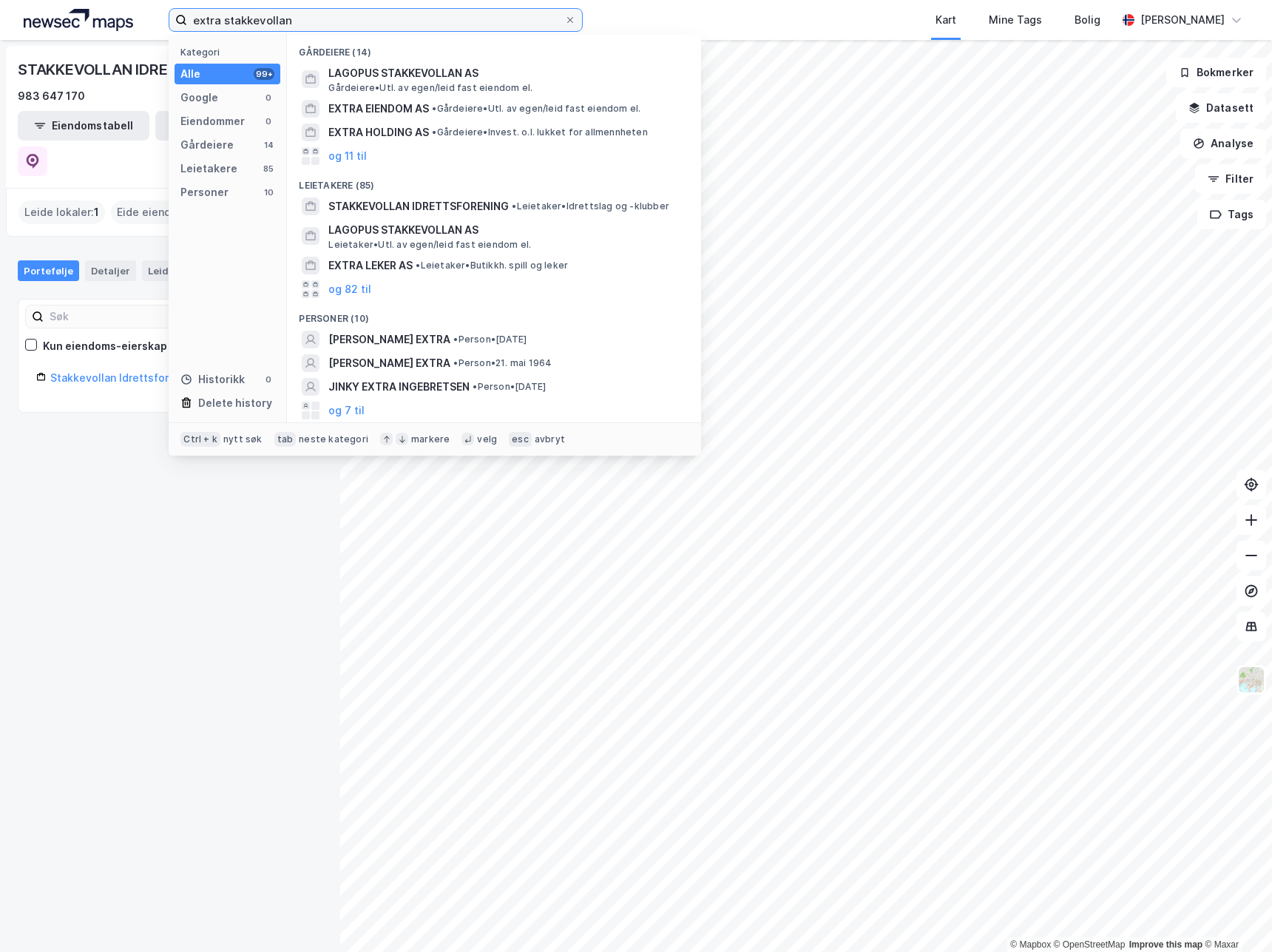
drag, startPoint x: 307, startPoint y: 28, endPoint x: 130, endPoint y: 6, distance: 178.4
click at [130, 6] on div "extra stakkevollan Kategori Alle 99+ Google 0 Eiendommer 0 Gårdeiere 14 Leietak…" at bounding box center [636, 20] width 1272 height 40
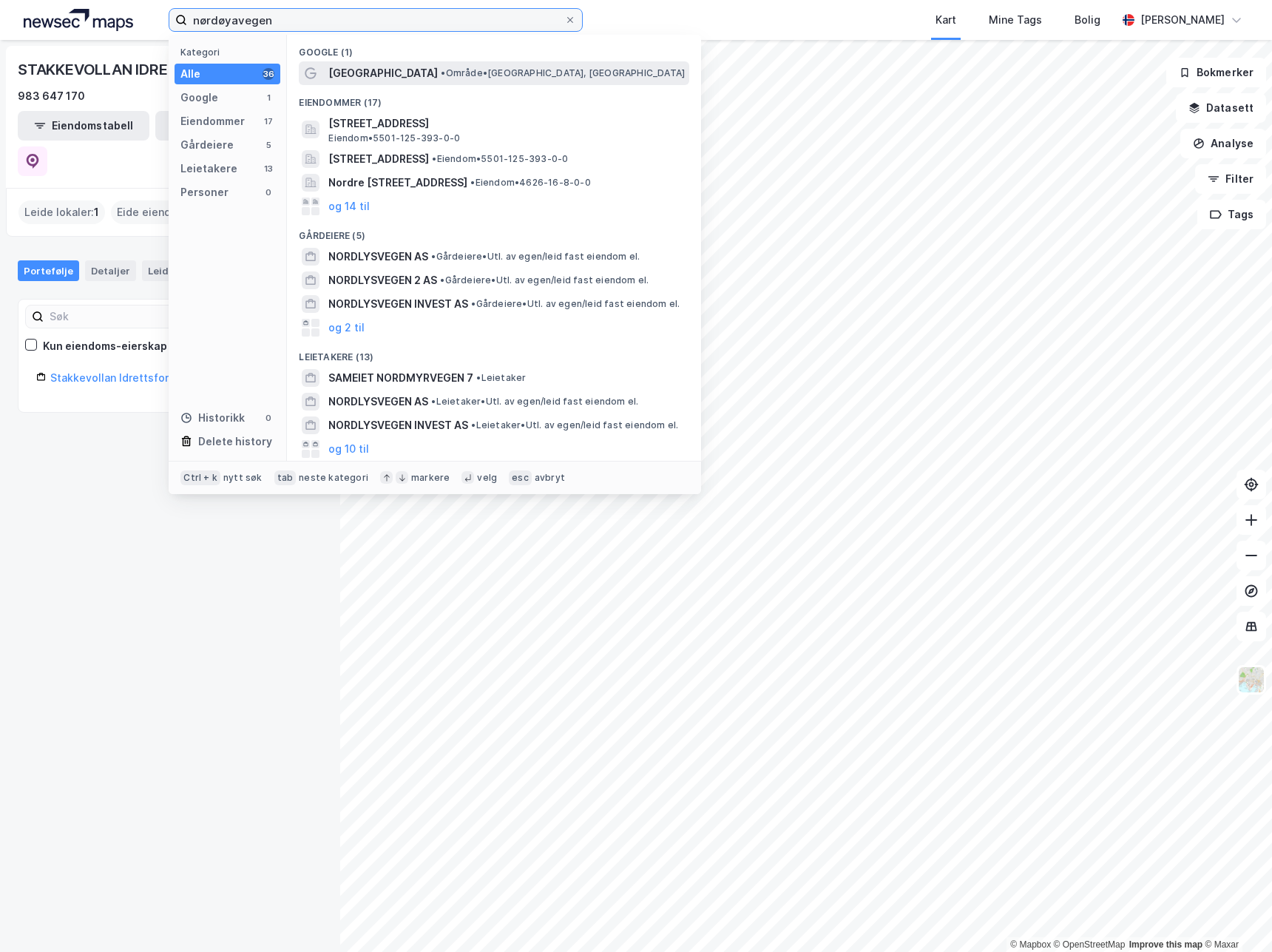
type input "nørdøyavegen"
click at [474, 76] on span "• Område • [GEOGRAPHIC_DATA], [GEOGRAPHIC_DATA]" at bounding box center [562, 72] width 244 height 12
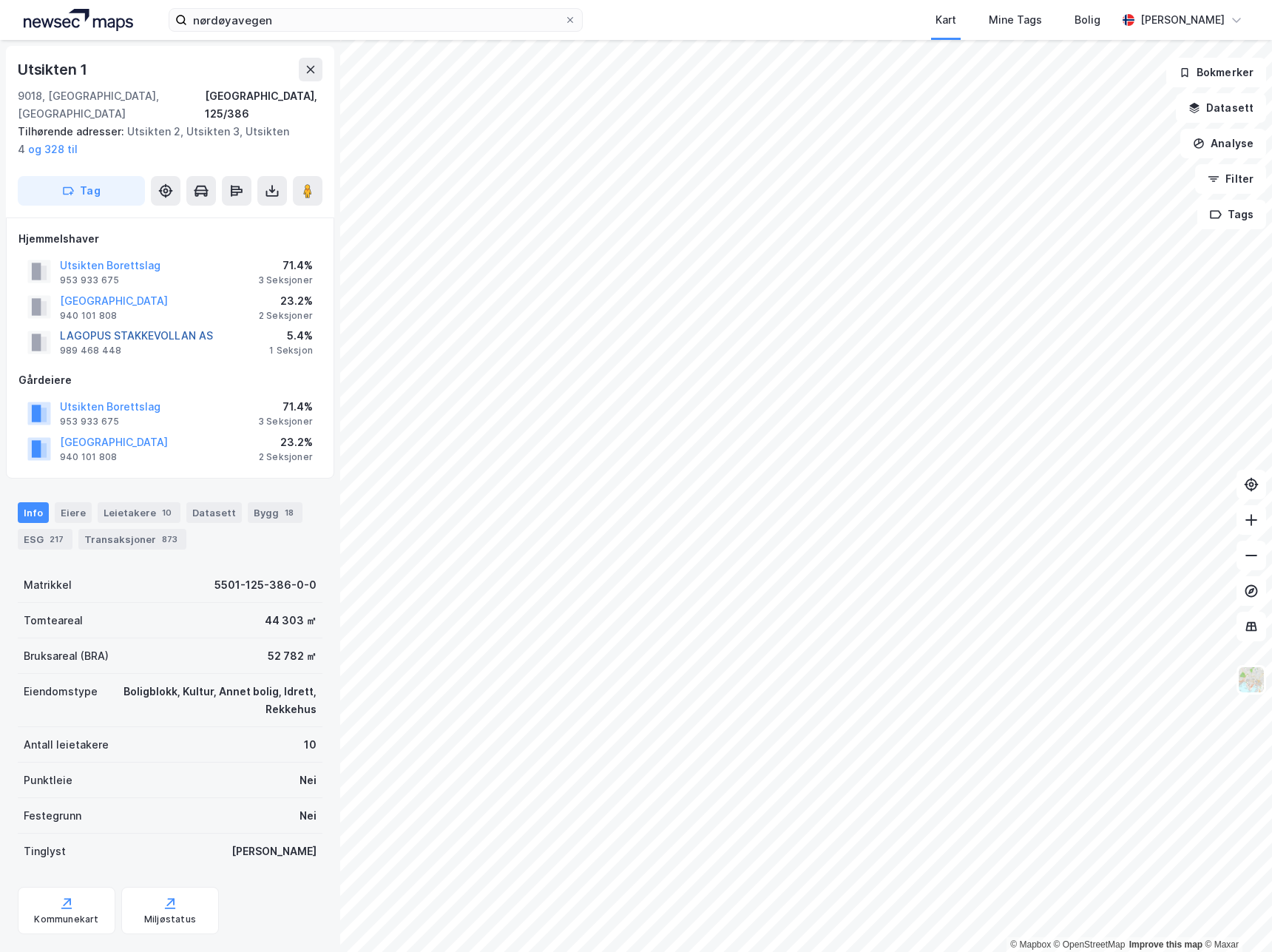
click at [0, 0] on button "LAGOPUS STAKKEVOLLAN AS" at bounding box center [0, 0] width 0 height 0
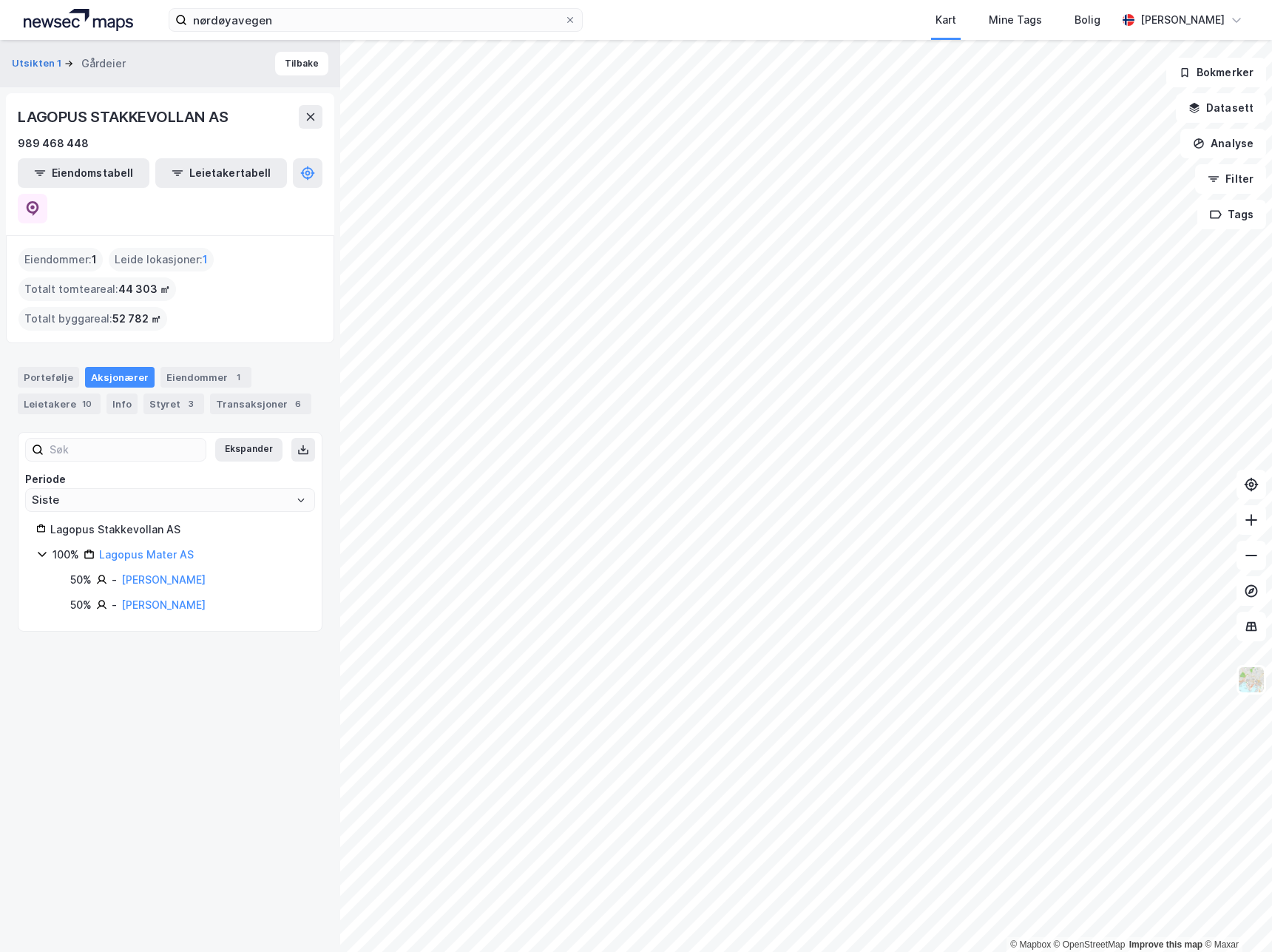
click at [208, 733] on div "Utsikten 1 Gårdeier Tilbake LAGOPUS STAKKEVOLLAN AS 989 468 448 Eiendomstabell …" at bounding box center [170, 496] width 341 height 912
